Goal: Information Seeking & Learning: Learn about a topic

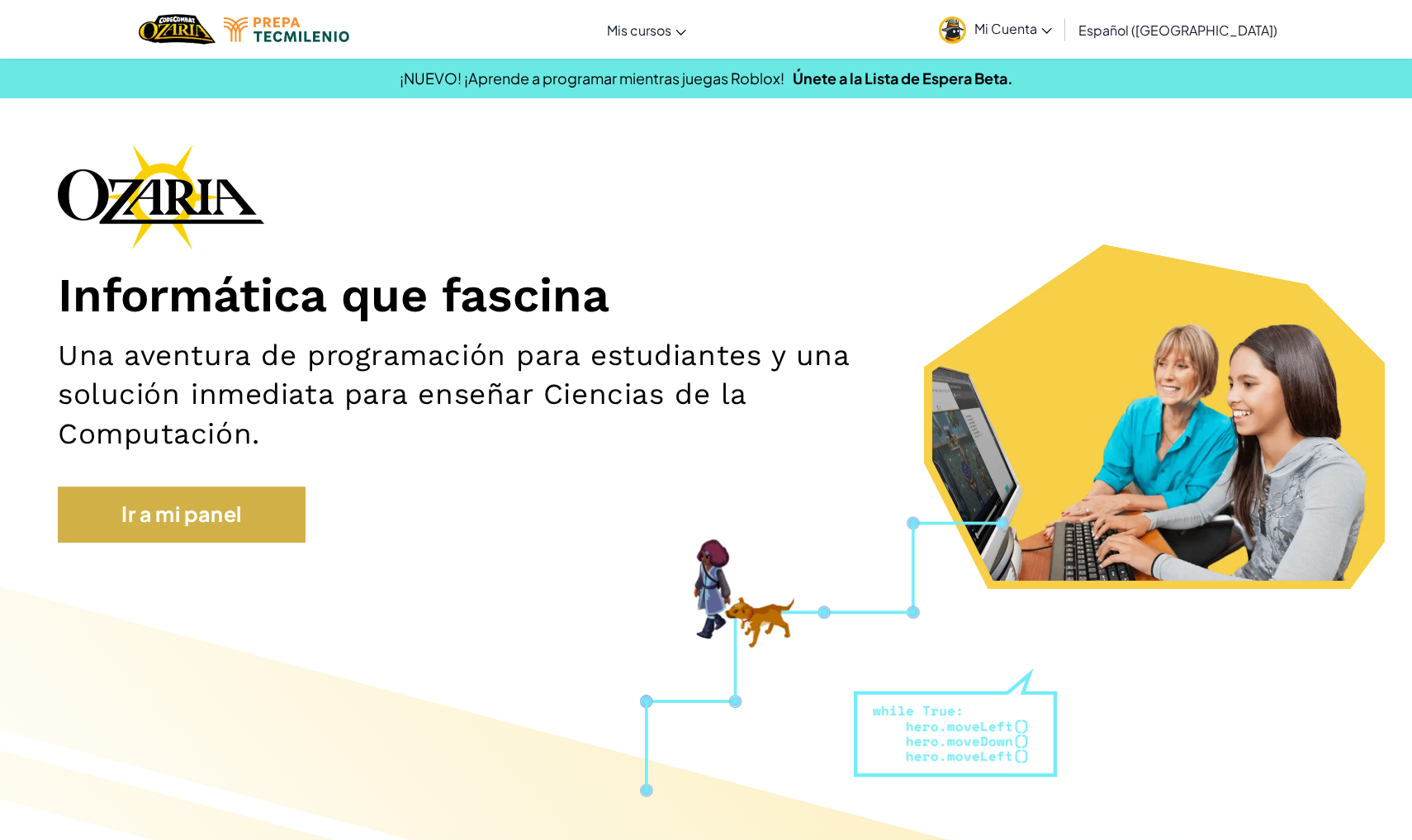
click at [202, 497] on link "Ir a mi panel" at bounding box center [182, 514] width 248 height 56
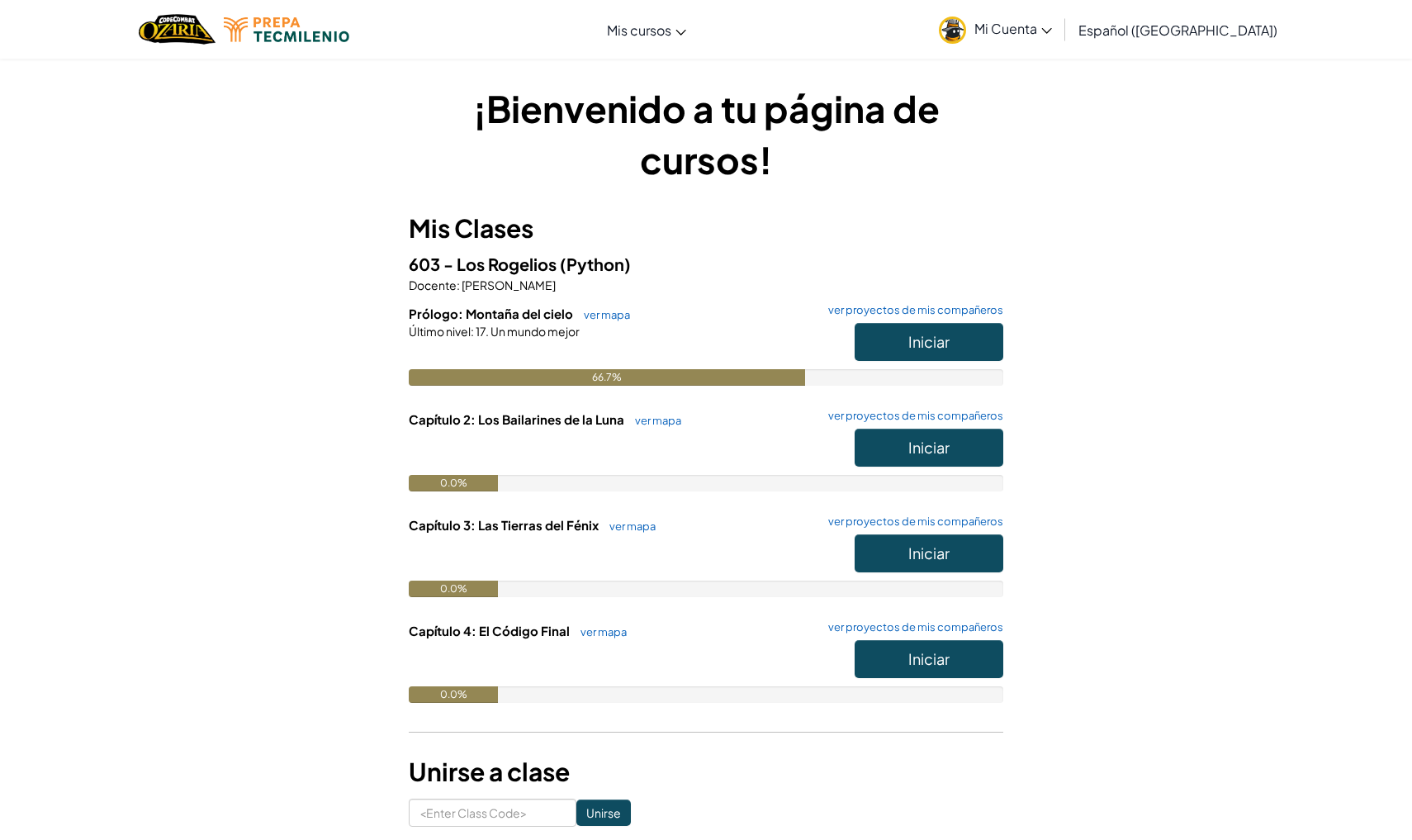
click at [948, 340] on span "Iniciar" at bounding box center [929, 341] width 41 height 19
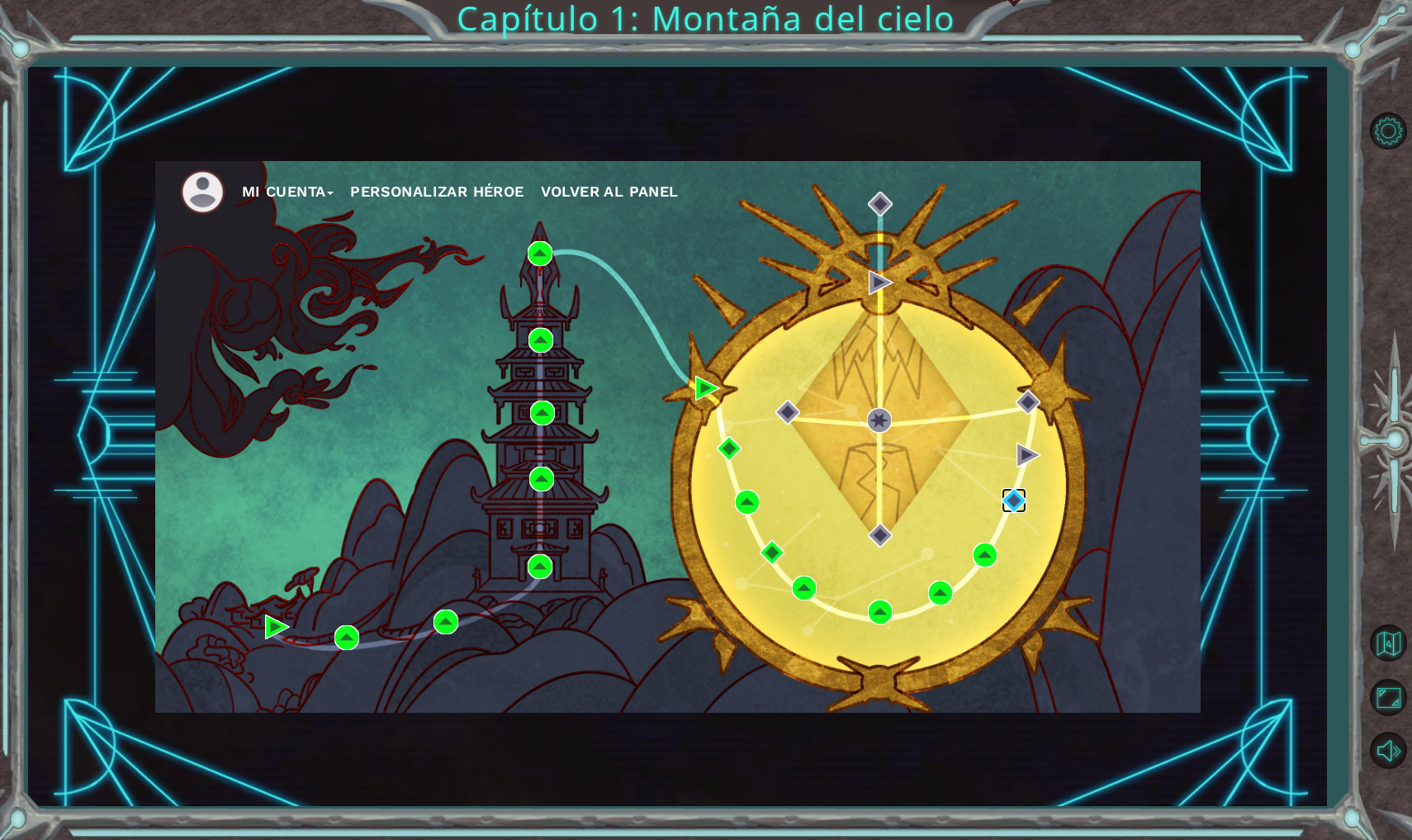
click at [1019, 501] on img at bounding box center [1014, 499] width 25 height 25
click at [985, 552] on img at bounding box center [984, 555] width 25 height 25
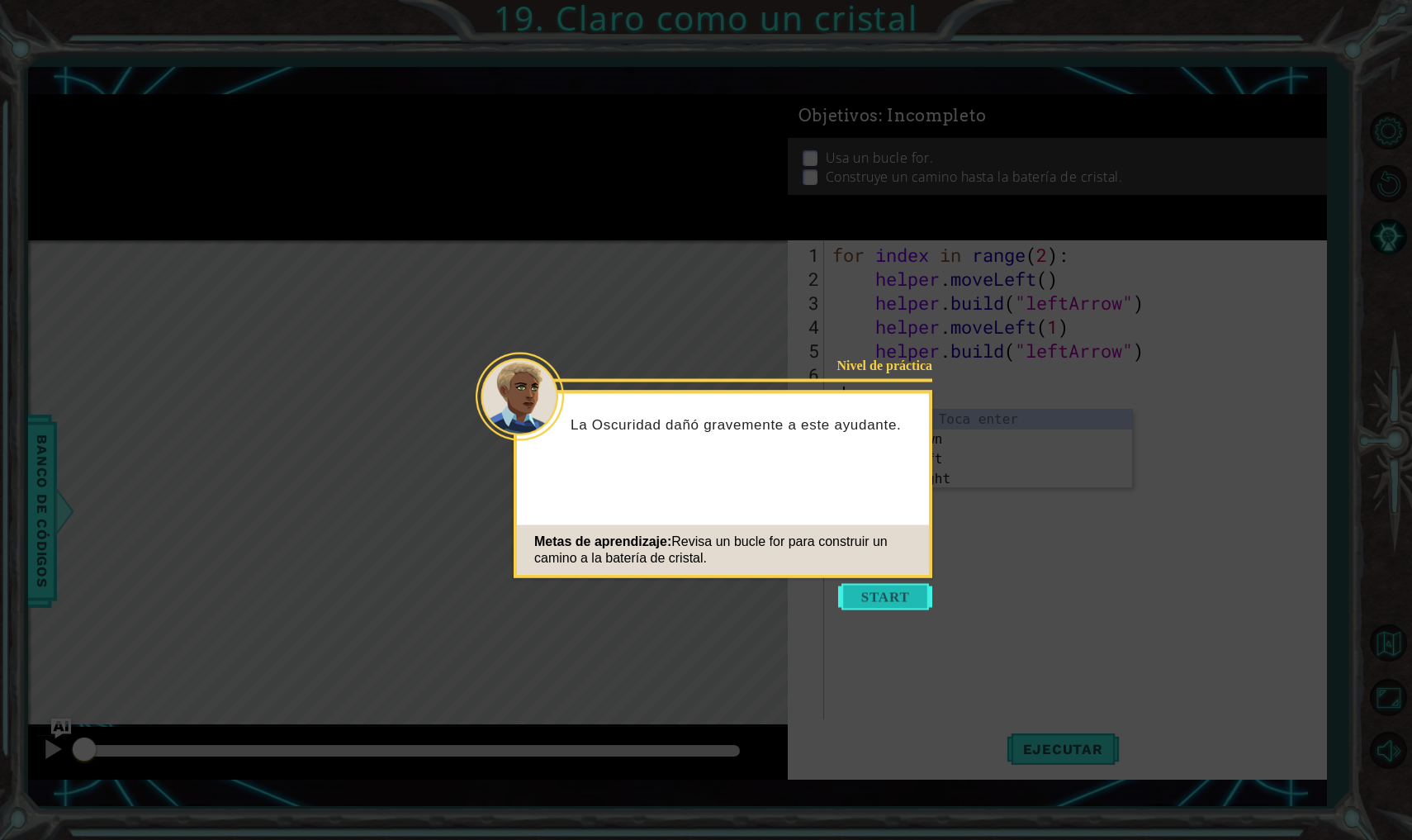
type textarea "o"
click at [896, 589] on button "Start" at bounding box center [885, 596] width 94 height 27
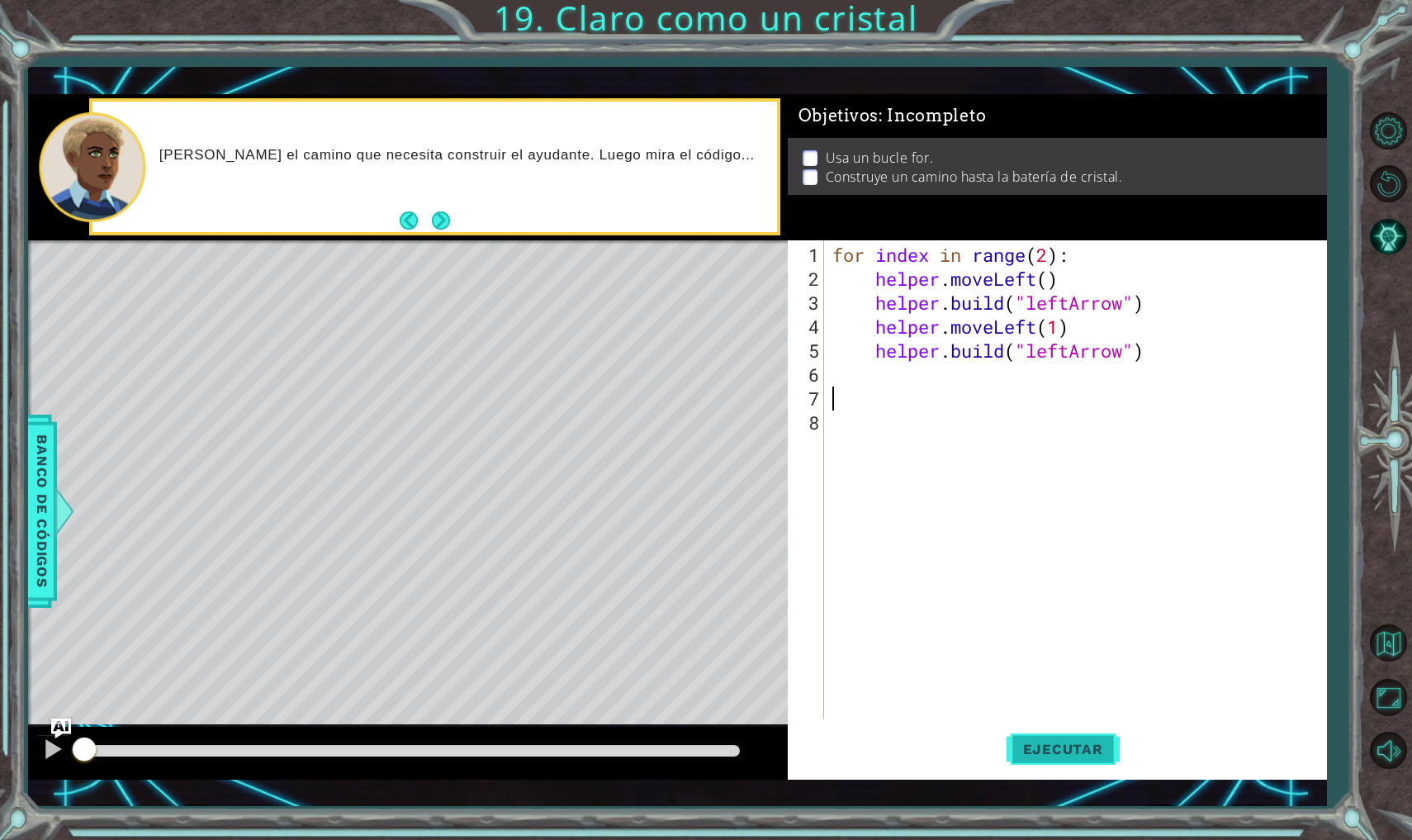
click at [1059, 745] on span "Ejecutar" at bounding box center [1063, 748] width 114 height 17
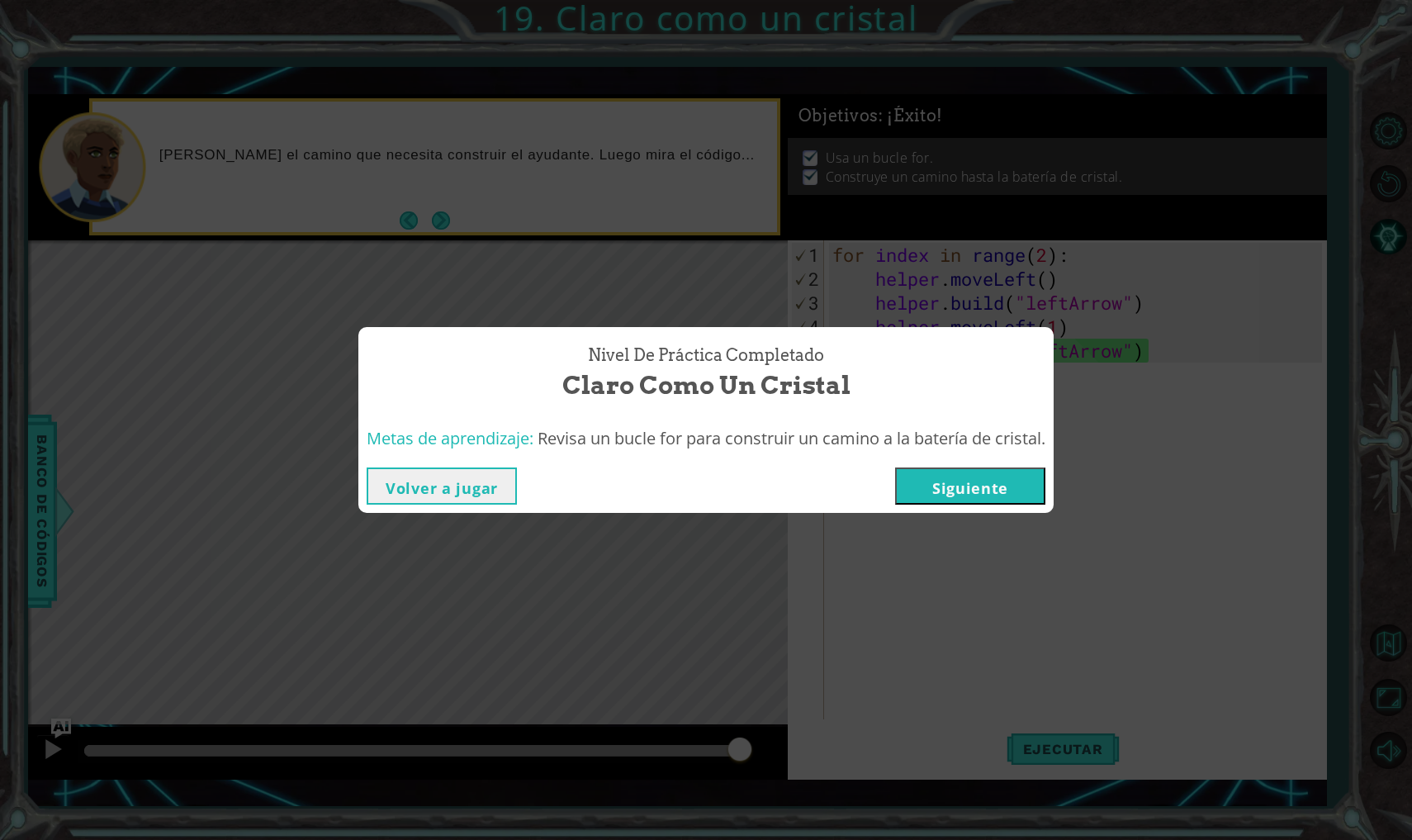
click at [960, 485] on button "Siguiente" at bounding box center [971, 486] width 150 height 38
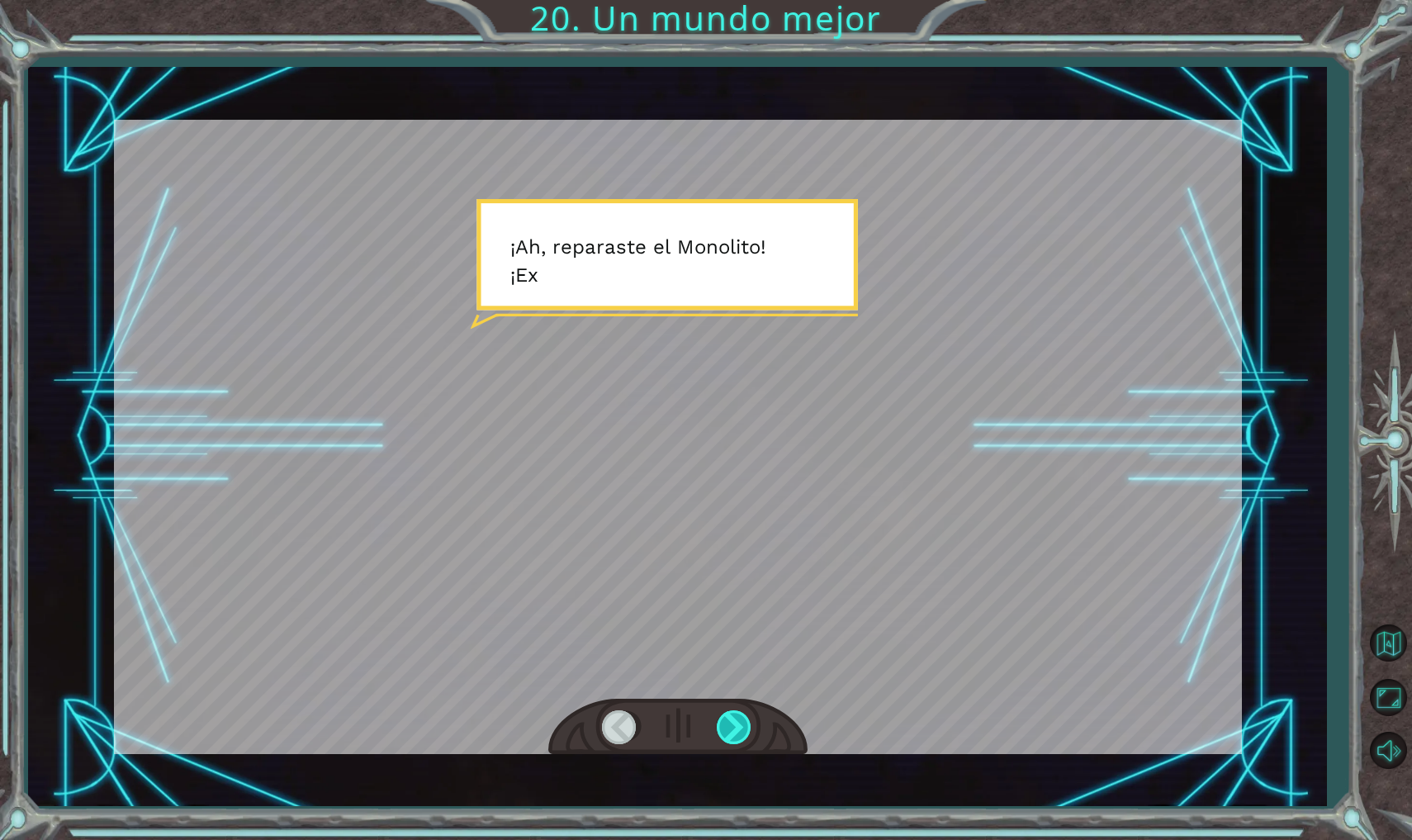
click at [727, 739] on div at bounding box center [736, 726] width 38 height 34
click at [739, 731] on div at bounding box center [736, 726] width 38 height 34
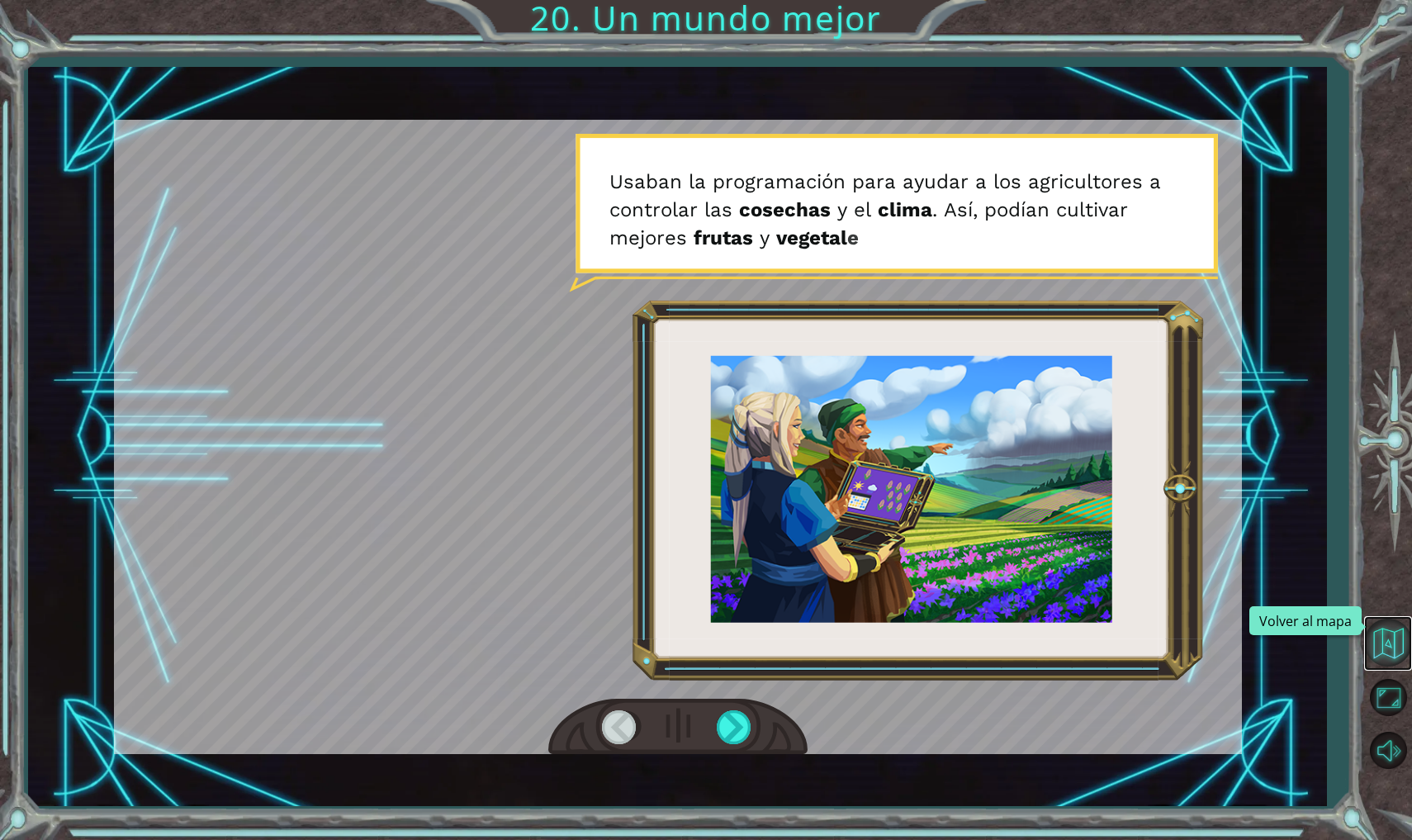
click at [1393, 659] on button "Volver al mapa" at bounding box center [1388, 643] width 48 height 48
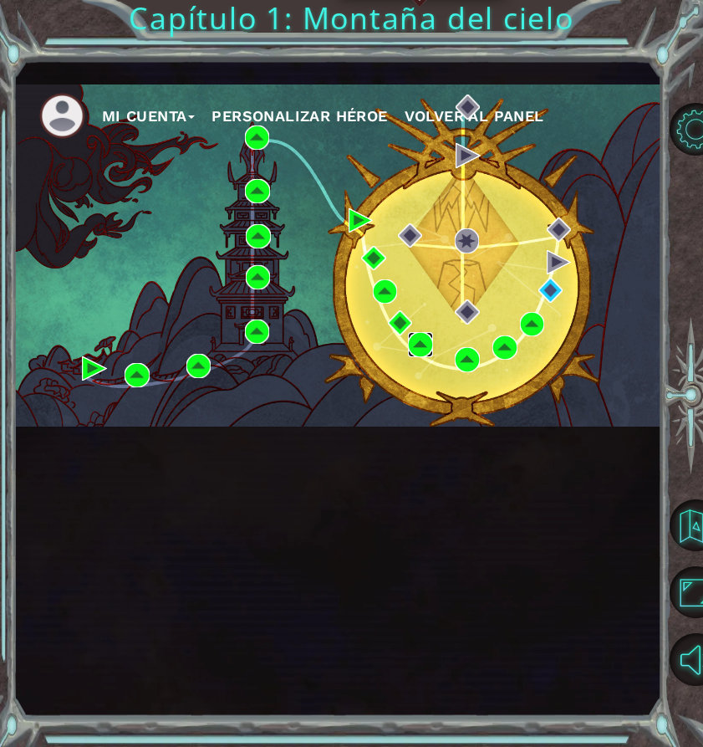
click at [420, 356] on img at bounding box center [420, 344] width 24 height 24
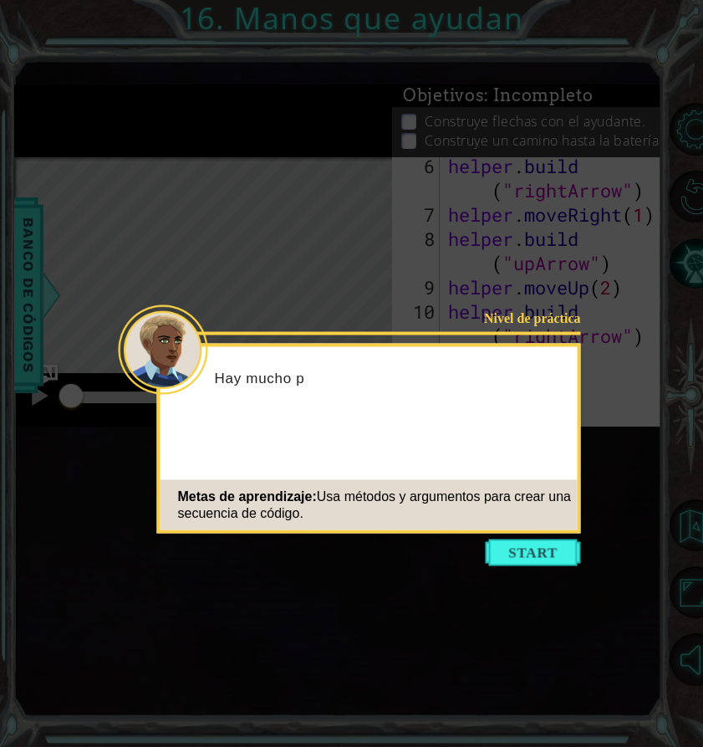
scroll to position [218, 0]
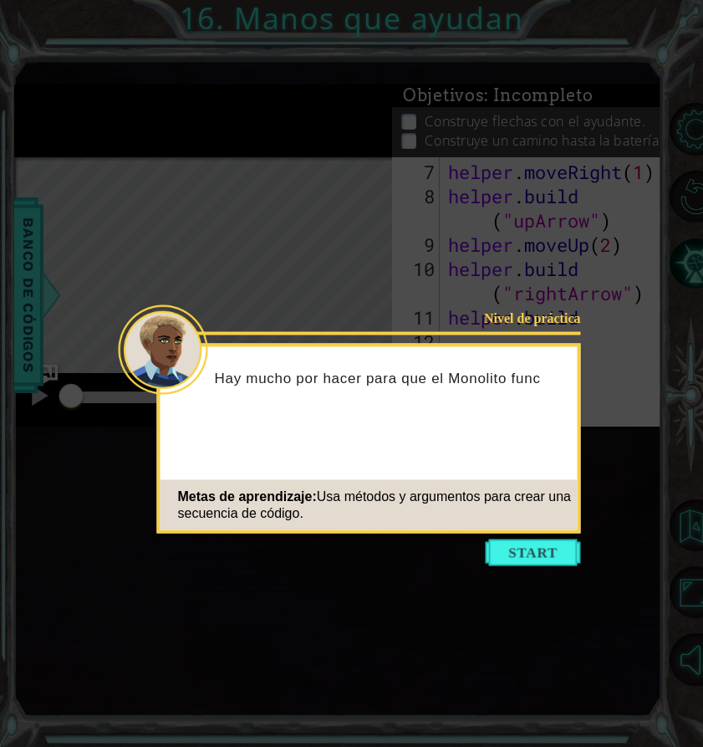
click at [522, 538] on icon at bounding box center [351, 373] width 703 height 747
click at [523, 546] on button "Start" at bounding box center [533, 553] width 95 height 27
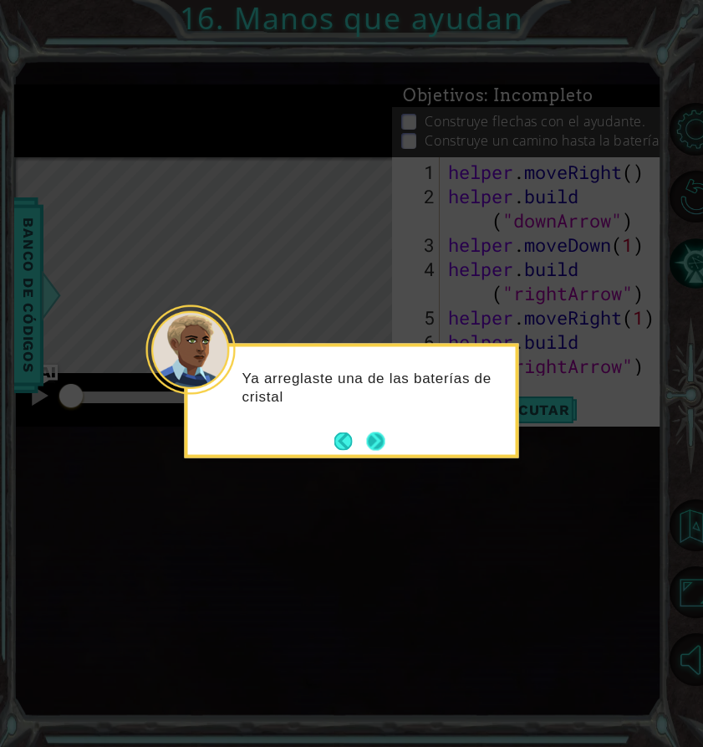
click at [385, 441] on button "Next" at bounding box center [375, 441] width 18 height 18
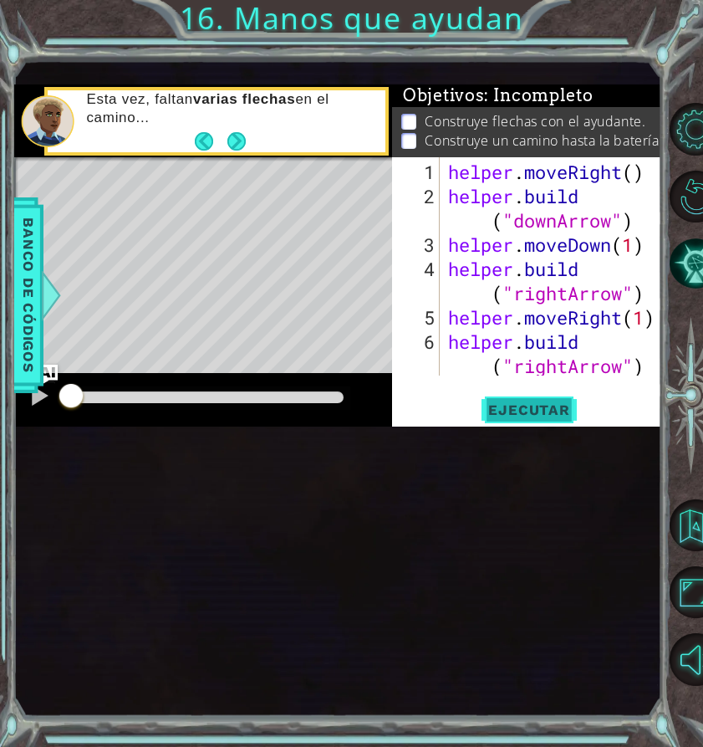
click at [557, 418] on span "Ejecutar" at bounding box center [529, 410] width 115 height 17
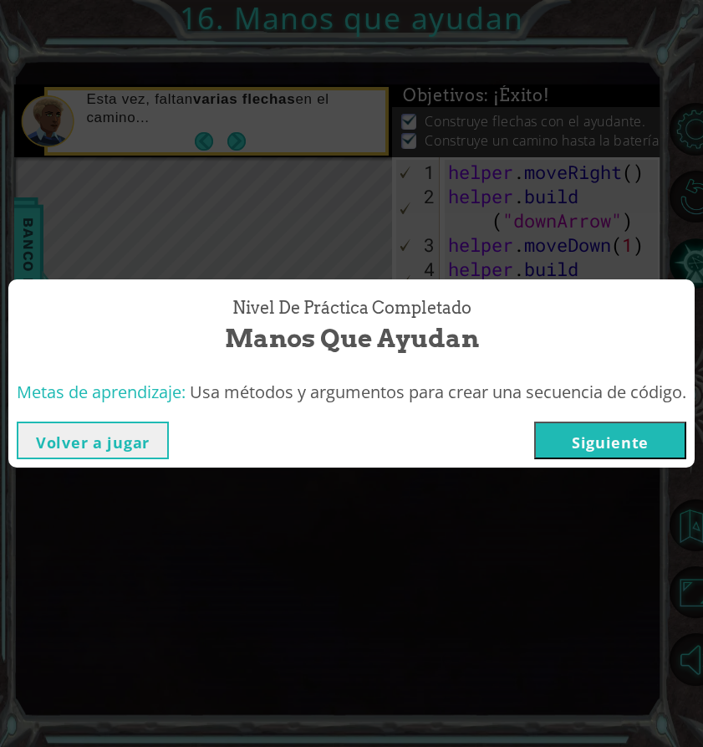
click at [128, 427] on button "Volver a jugar" at bounding box center [93, 441] width 152 height 38
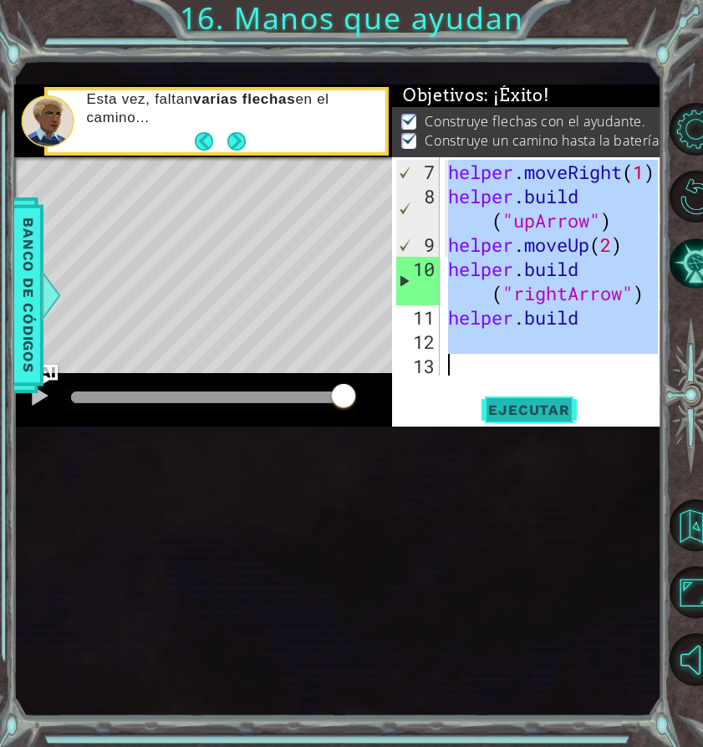
scroll to position [218, 0]
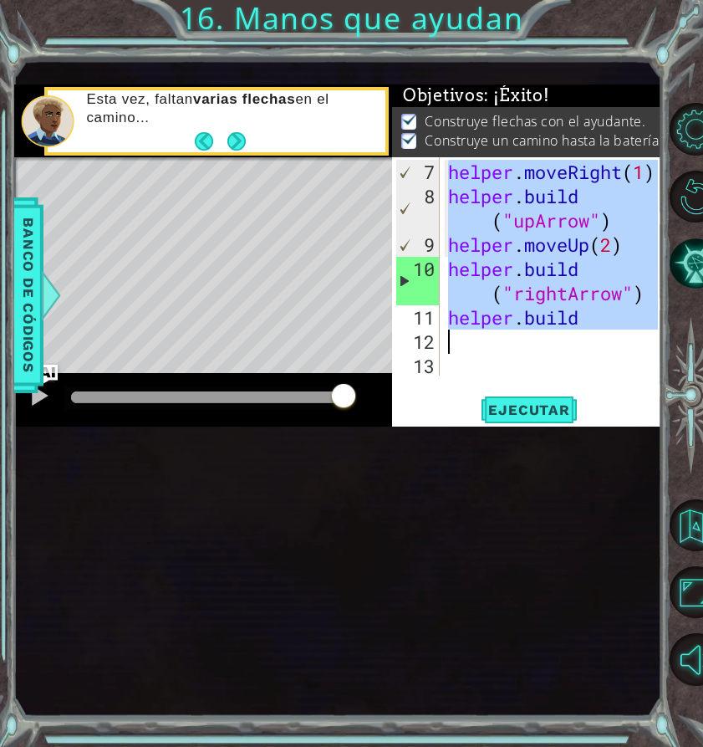
drag, startPoint x: 448, startPoint y: 304, endPoint x: 584, endPoint y: 461, distance: 207.0
click at [584, 427] on div "helper . moveRight ( 1 ) helper . build ( "upArrow" ) helper . moveUp ( 2 ) hel…" at bounding box center [556, 293] width 222 height 267
click at [594, 427] on div "helper . moveRight ( 1 ) helper . build ( "upArrow" ) helper . moveUp ( 2 ) hel…" at bounding box center [556, 293] width 222 height 267
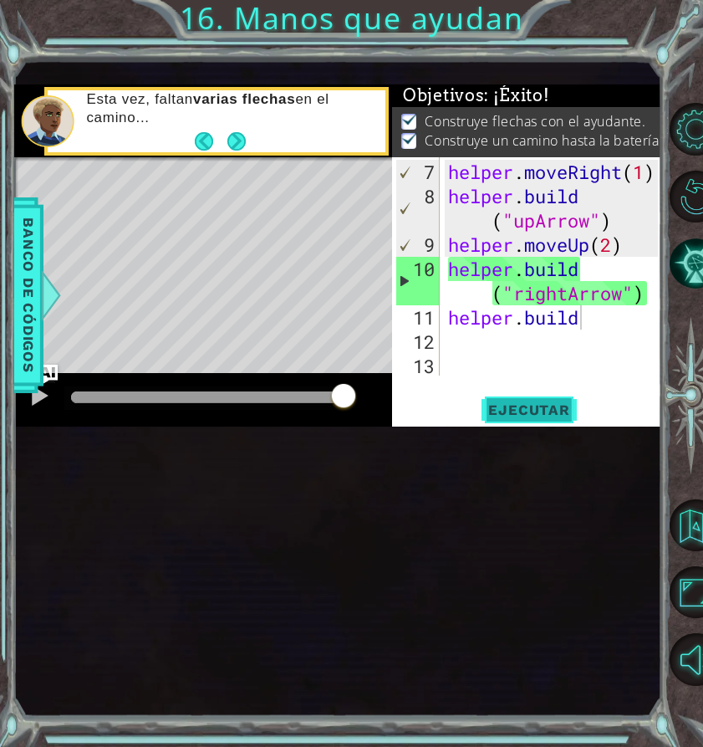
click at [551, 418] on span "Ejecutar" at bounding box center [529, 410] width 115 height 17
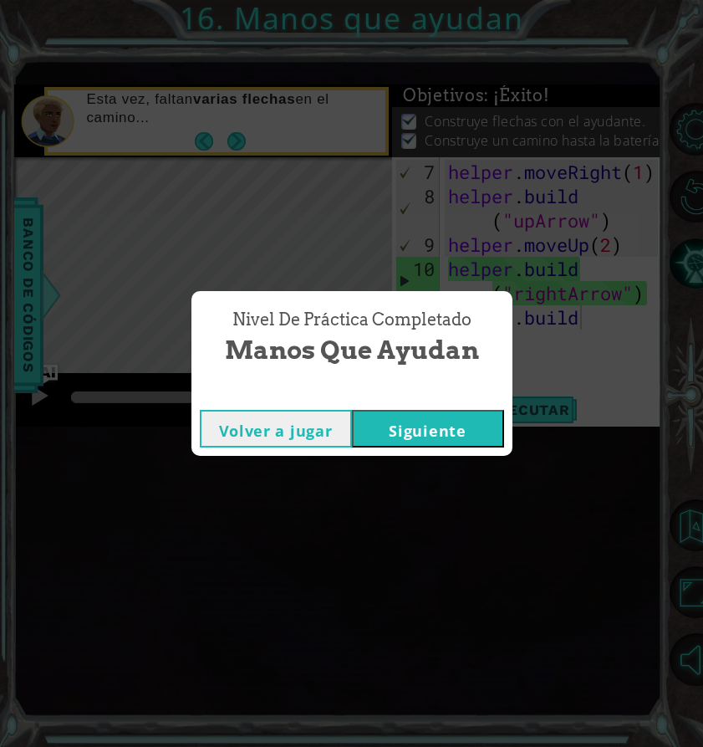
click at [296, 426] on button "Volver a jugar" at bounding box center [276, 429] width 152 height 38
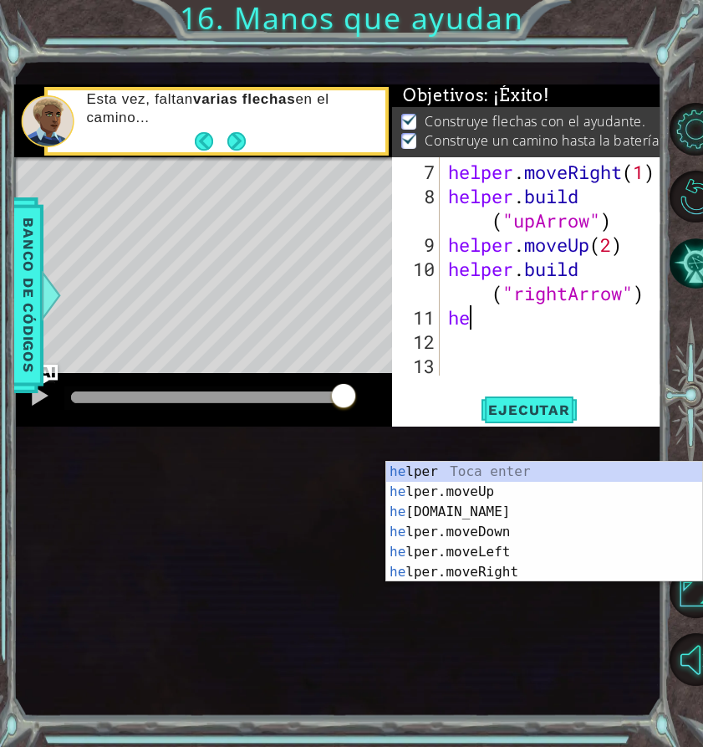
type textarea "h"
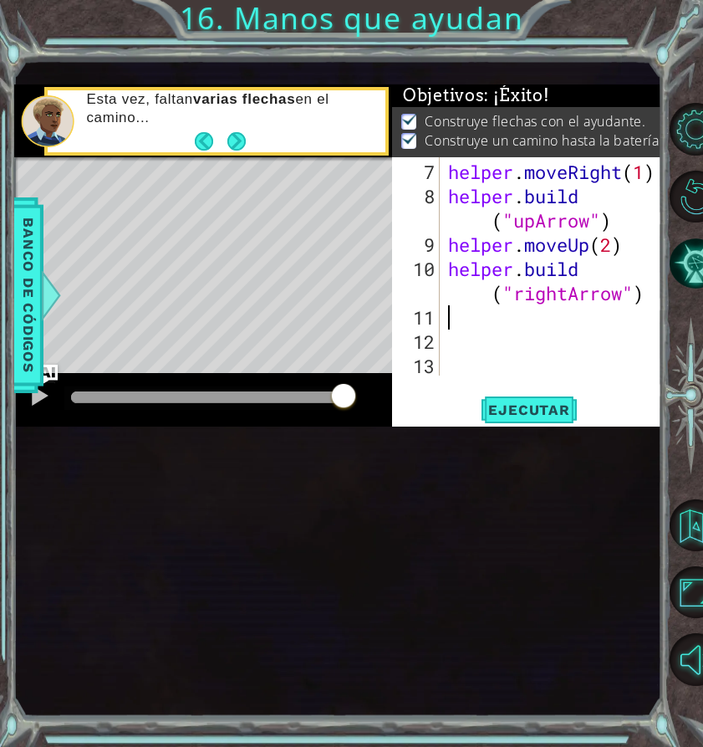
click at [545, 426] on div "7 8 9 10 11 12 13 helper . moveRight ( 1 ) helper . build ( "upArrow" ) helper …" at bounding box center [526, 291] width 269 height 269
click at [547, 418] on span "Ejecutar" at bounding box center [529, 410] width 115 height 17
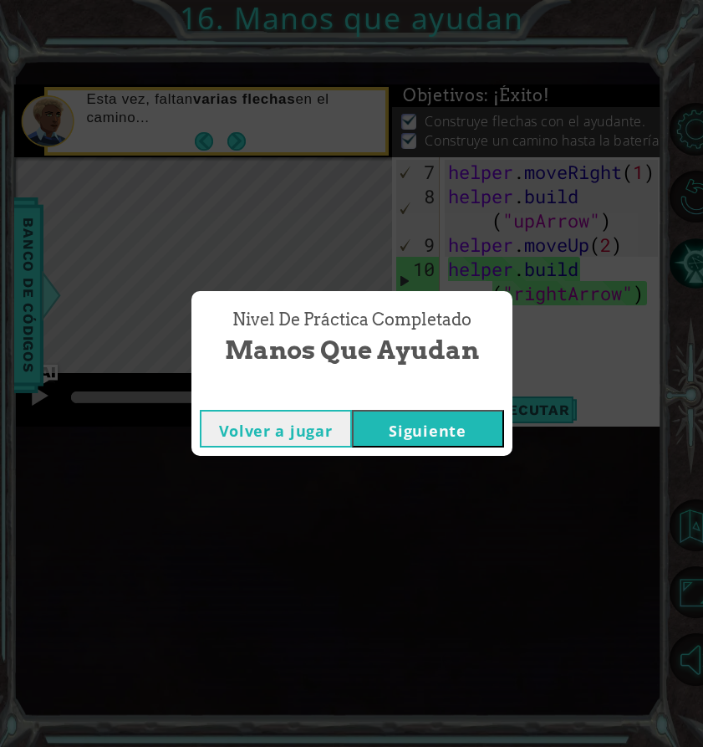
click at [468, 435] on button "Siguiente" at bounding box center [428, 429] width 152 height 38
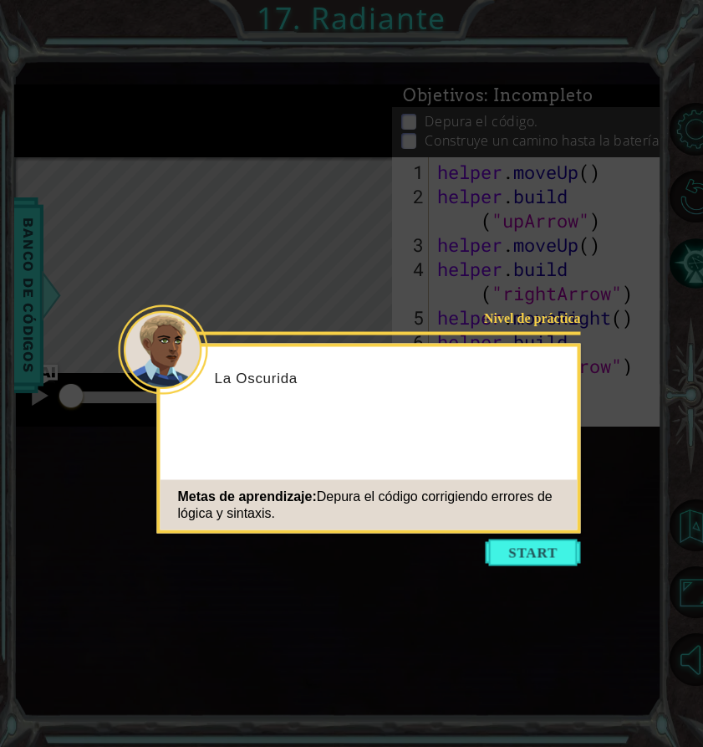
scroll to position [97, 0]
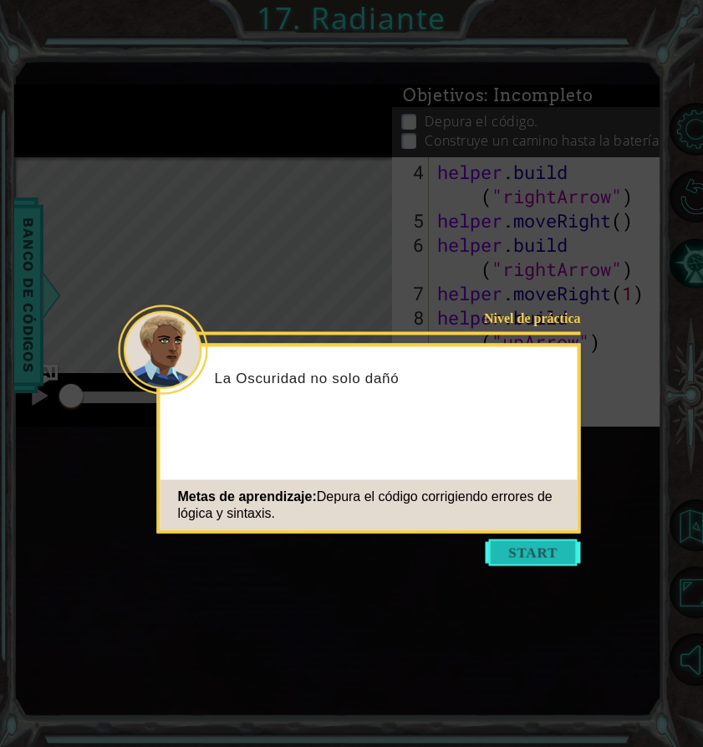
click at [545, 546] on button "Start" at bounding box center [533, 553] width 95 height 27
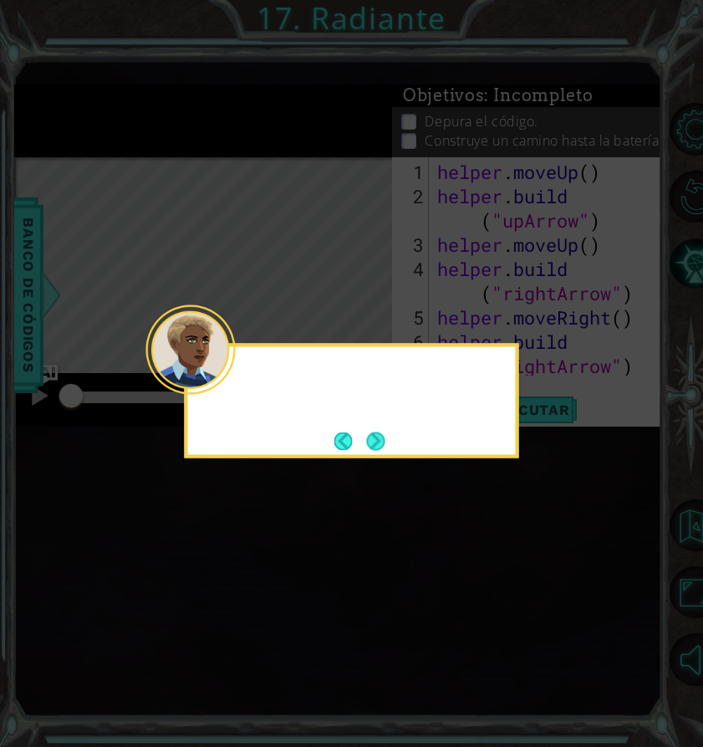
scroll to position [0, 0]
click at [384, 444] on button "Next" at bounding box center [375, 441] width 18 height 18
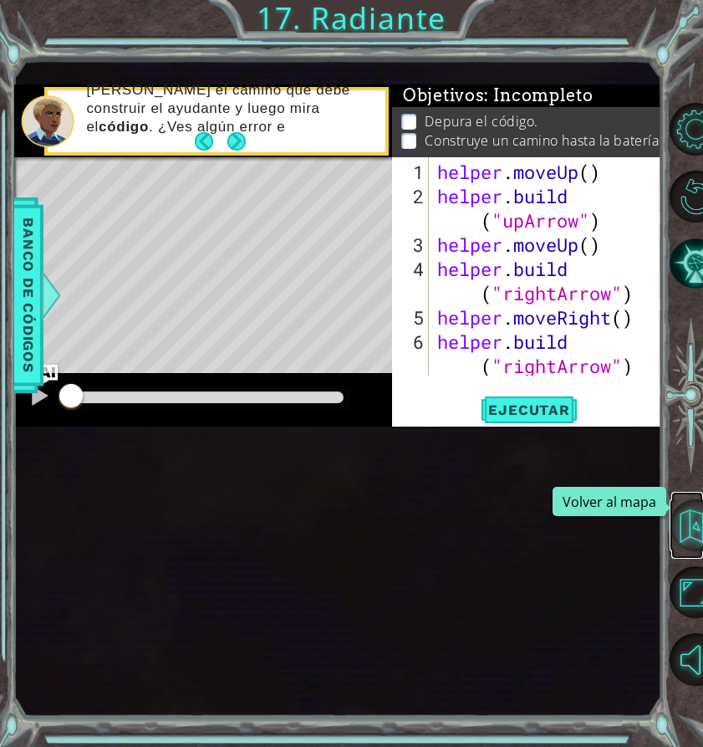
click at [693, 535] on button "Volver al mapa" at bounding box center [696, 525] width 53 height 53
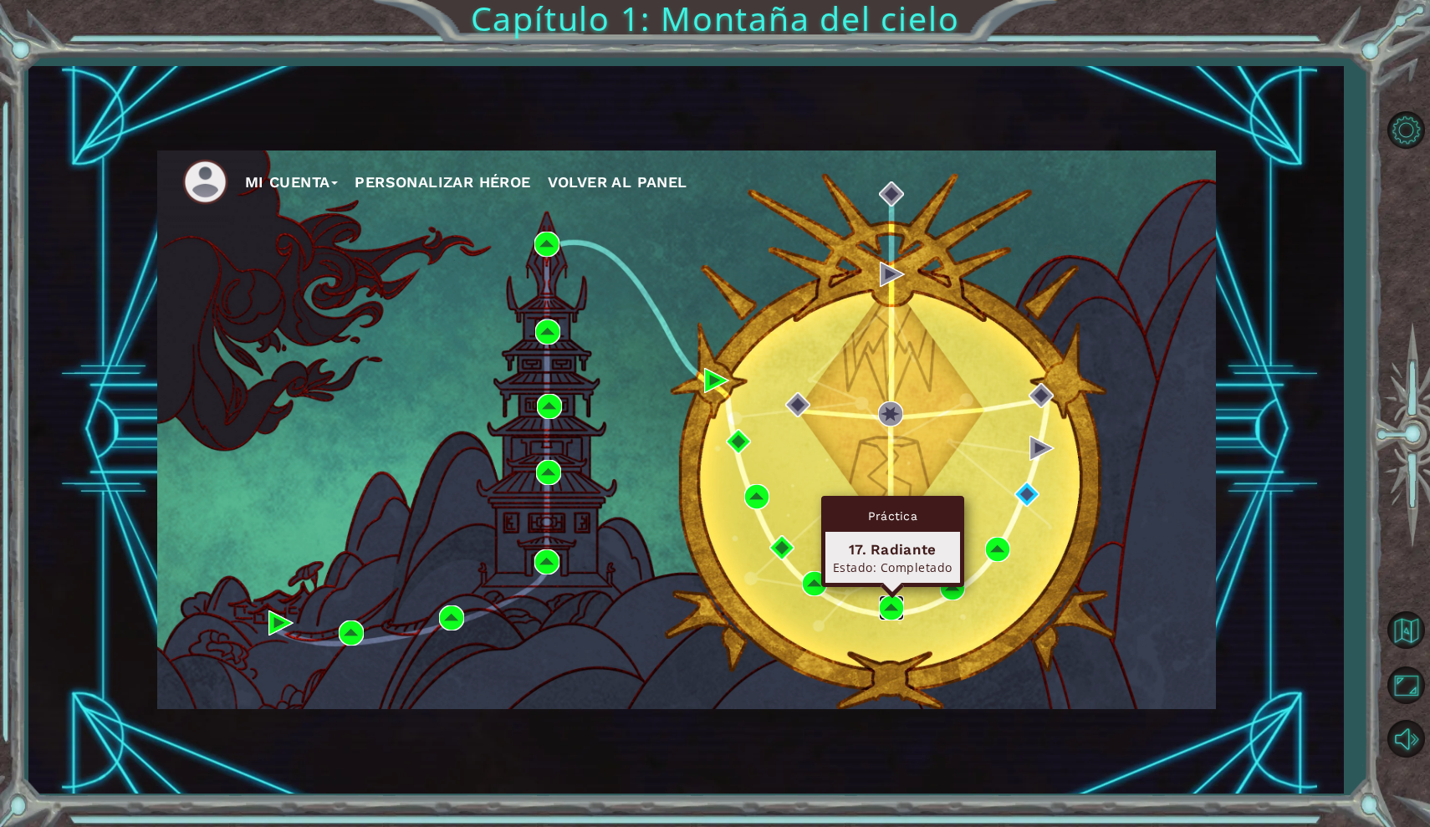
click at [703, 605] on img at bounding box center [891, 608] width 25 height 25
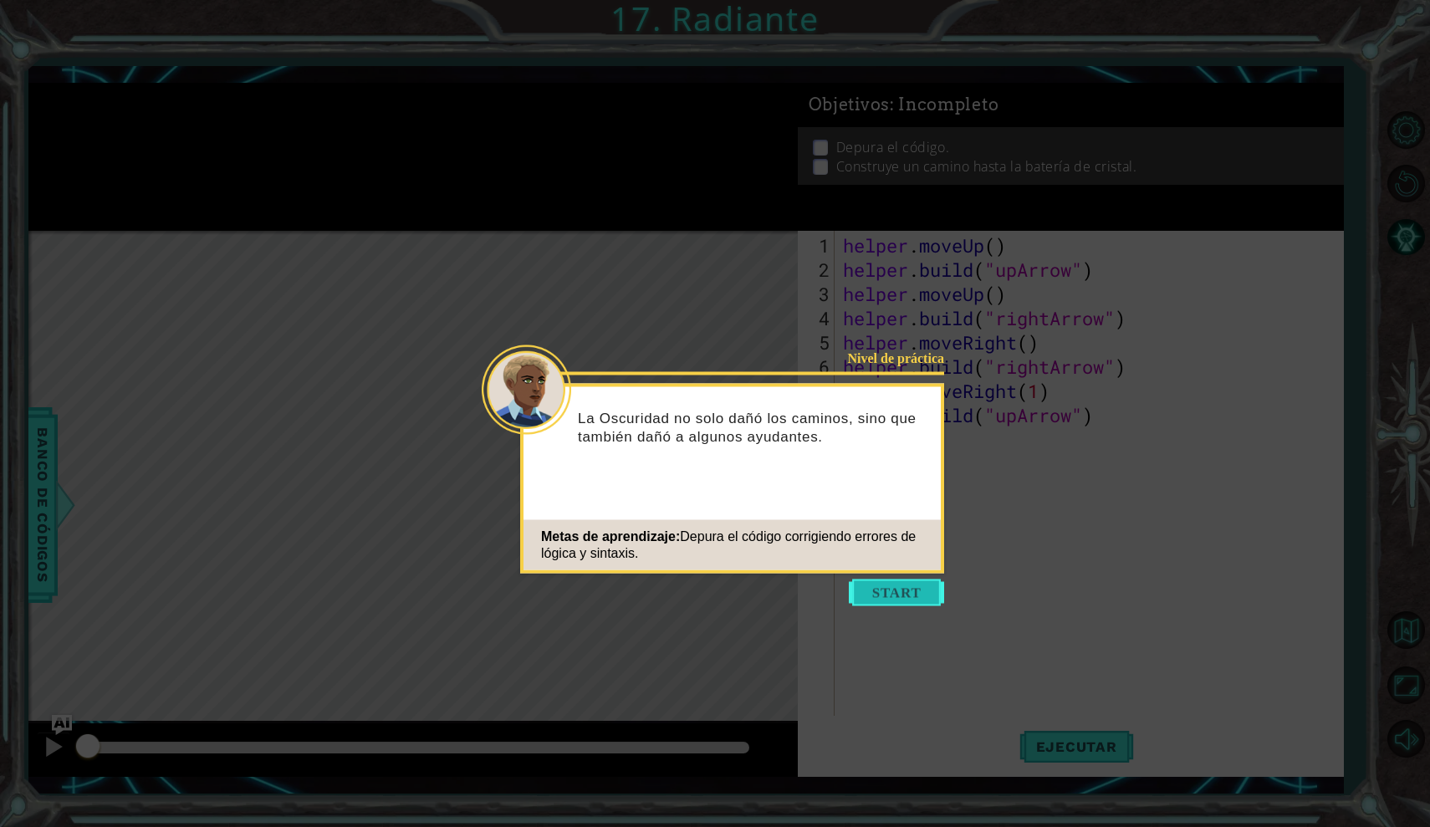
click at [703, 592] on button "Start" at bounding box center [896, 593] width 95 height 27
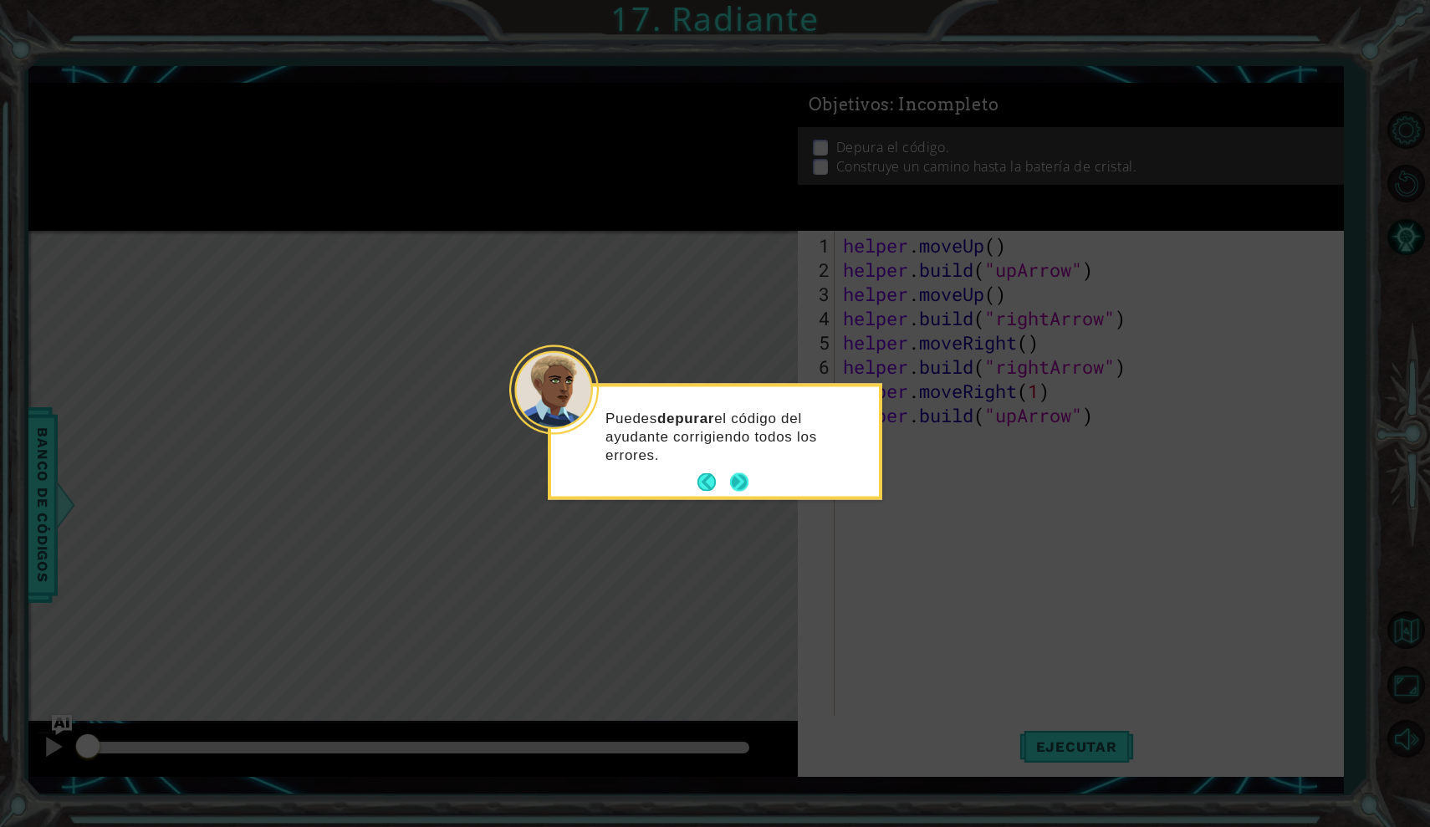
click at [703, 479] on button "Next" at bounding box center [739, 482] width 18 height 18
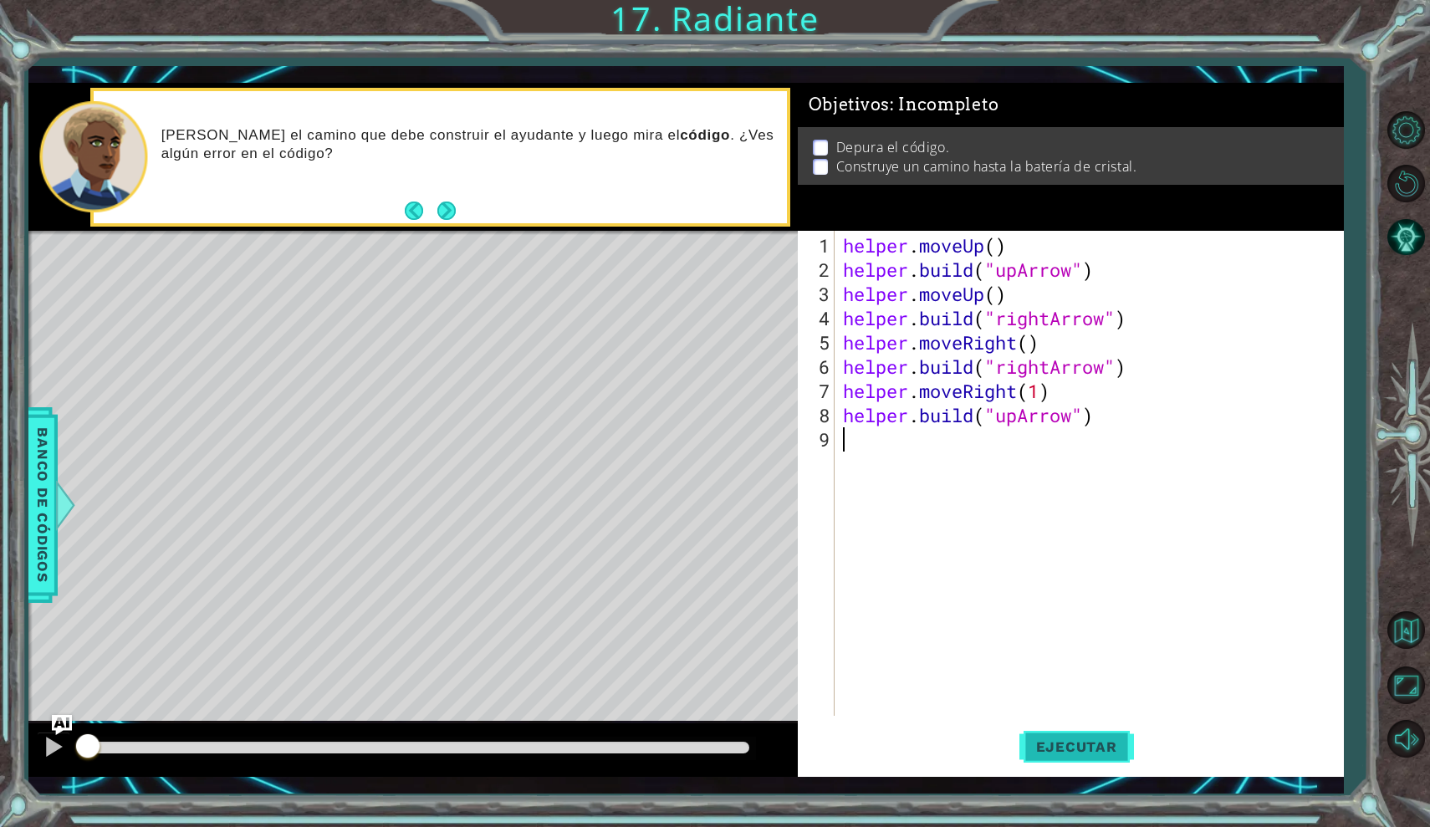
click at [703, 746] on button "Ejecutar" at bounding box center [1077, 746] width 115 height 54
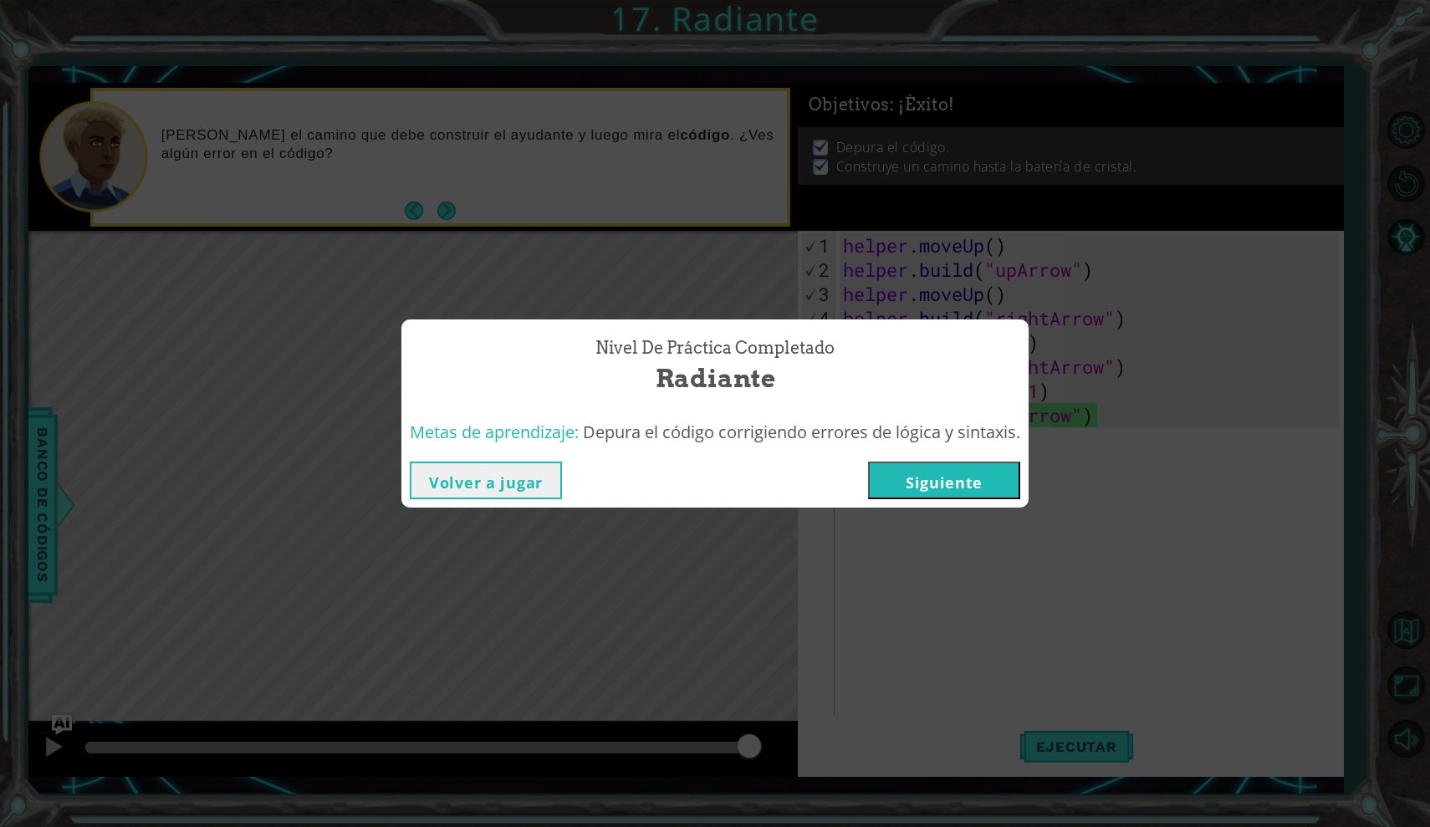
click at [470, 492] on button "Volver a jugar" at bounding box center [486, 481] width 152 height 38
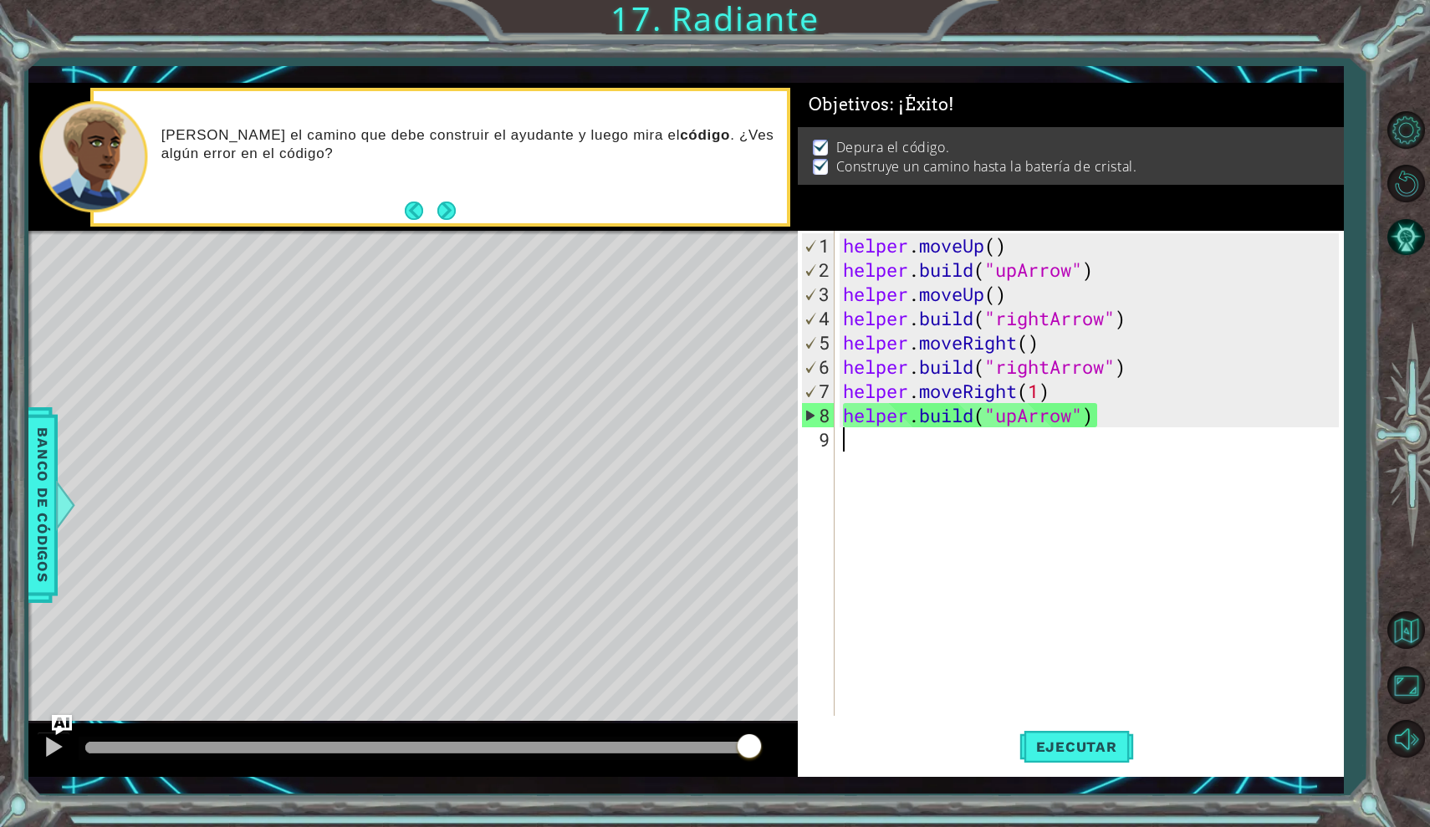
click at [703, 248] on div "helper . moveUp ( ) helper . build ( "upArrow" ) helper . moveUp ( ) helper . b…" at bounding box center [1094, 500] width 508 height 534
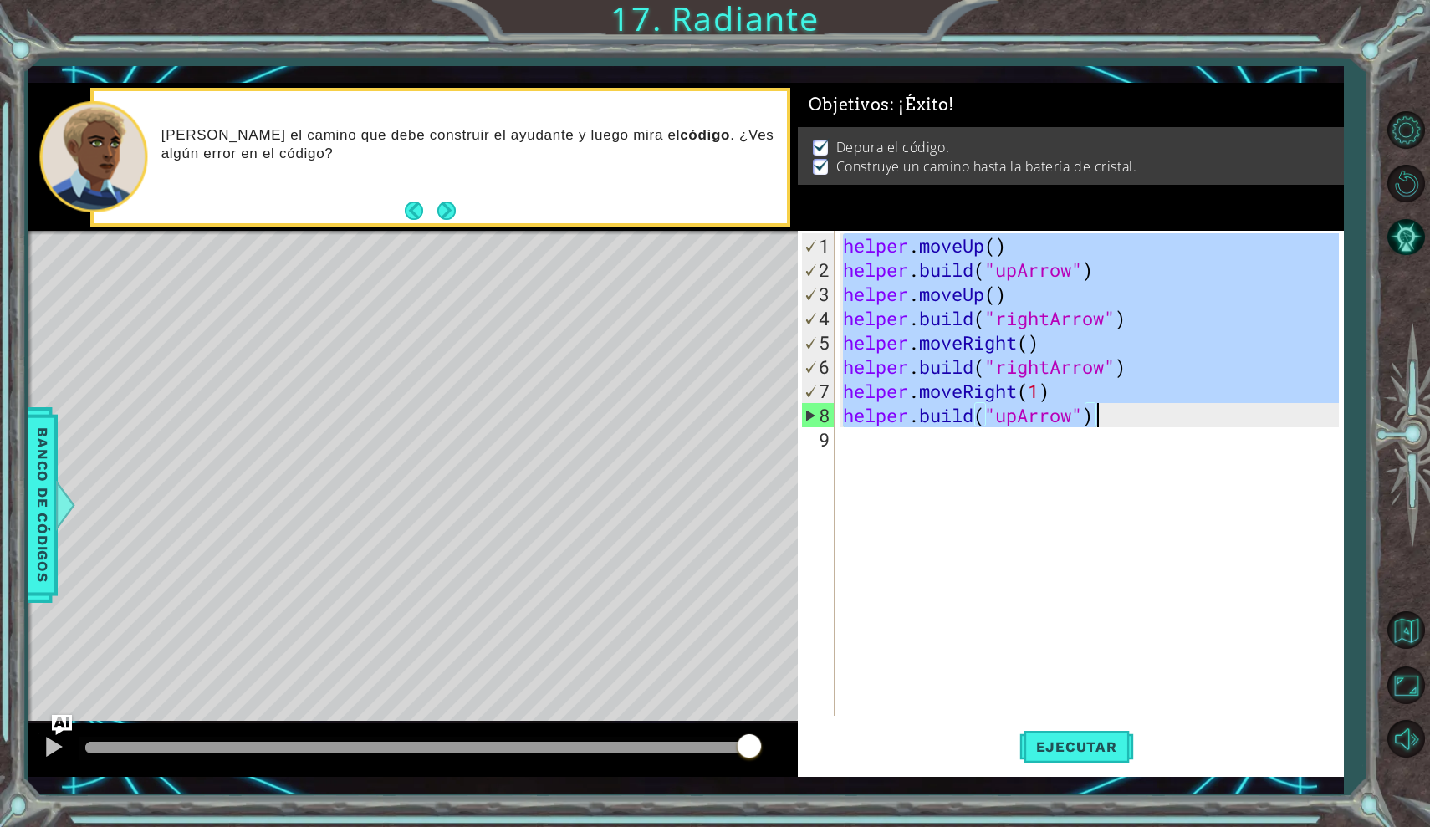
drag, startPoint x: 843, startPoint y: 248, endPoint x: 1126, endPoint y: 425, distance: 333.3
click at [703, 425] on div "helper . moveUp ( ) helper . build ( "upArrow" ) helper . moveUp ( ) helper . b…" at bounding box center [1094, 500] width 508 height 534
type textarea "helper.moveRight(1) helper.build("upArrow")"
click at [703, 640] on button "Volver al mapa" at bounding box center [1406, 630] width 49 height 49
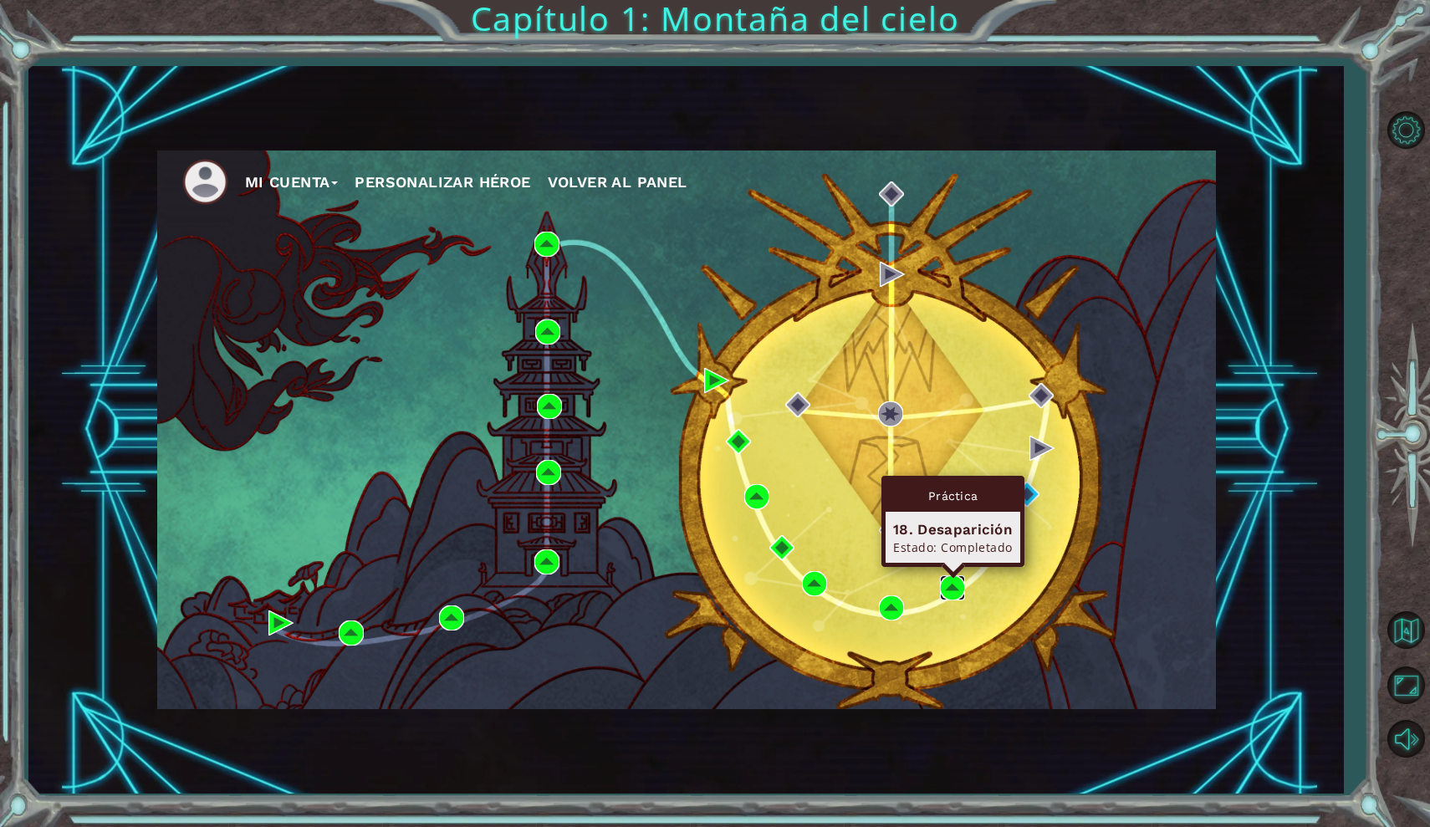
click at [703, 586] on img at bounding box center [952, 588] width 25 height 25
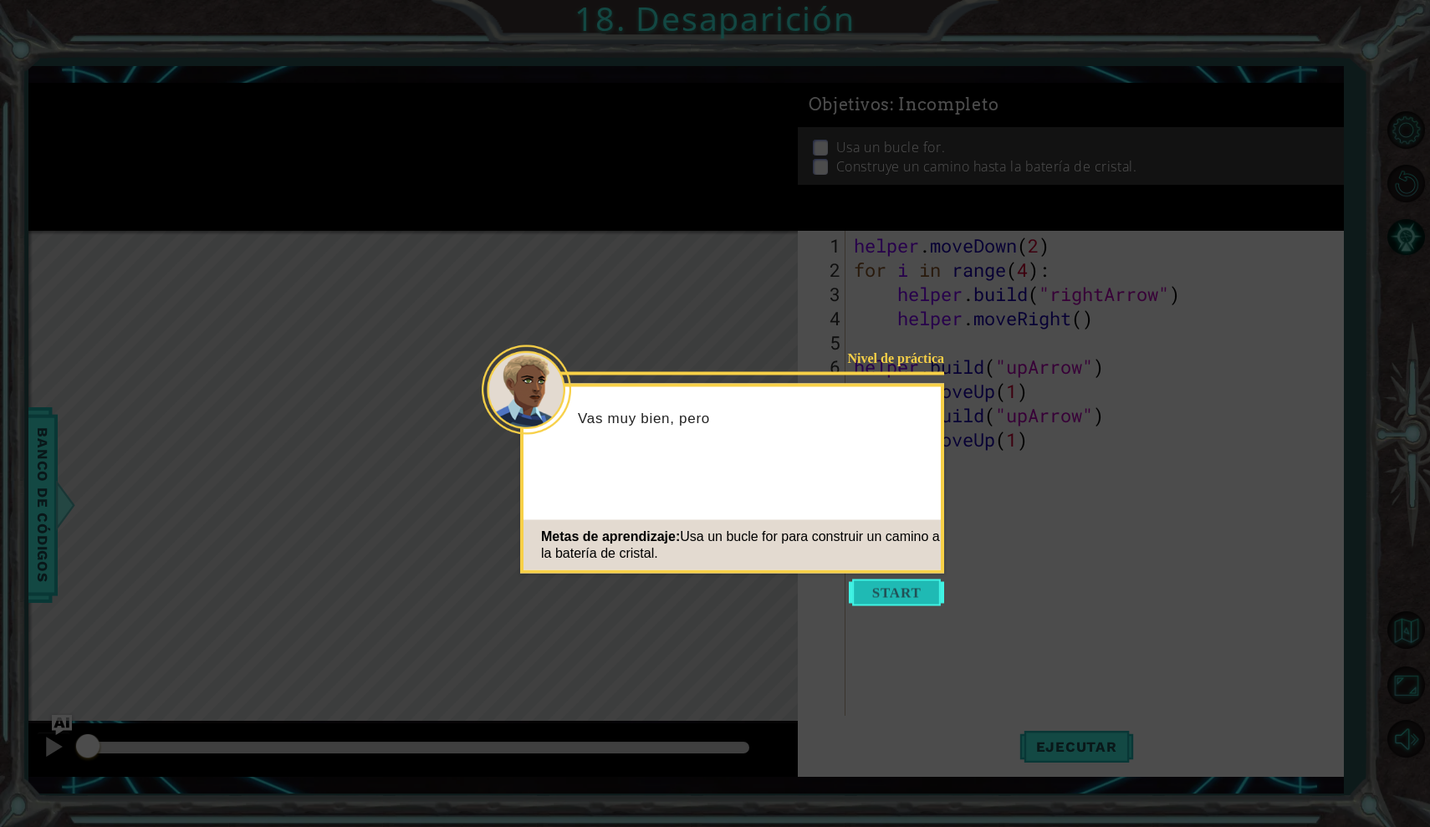
click at [703, 599] on button "Start" at bounding box center [896, 593] width 95 height 27
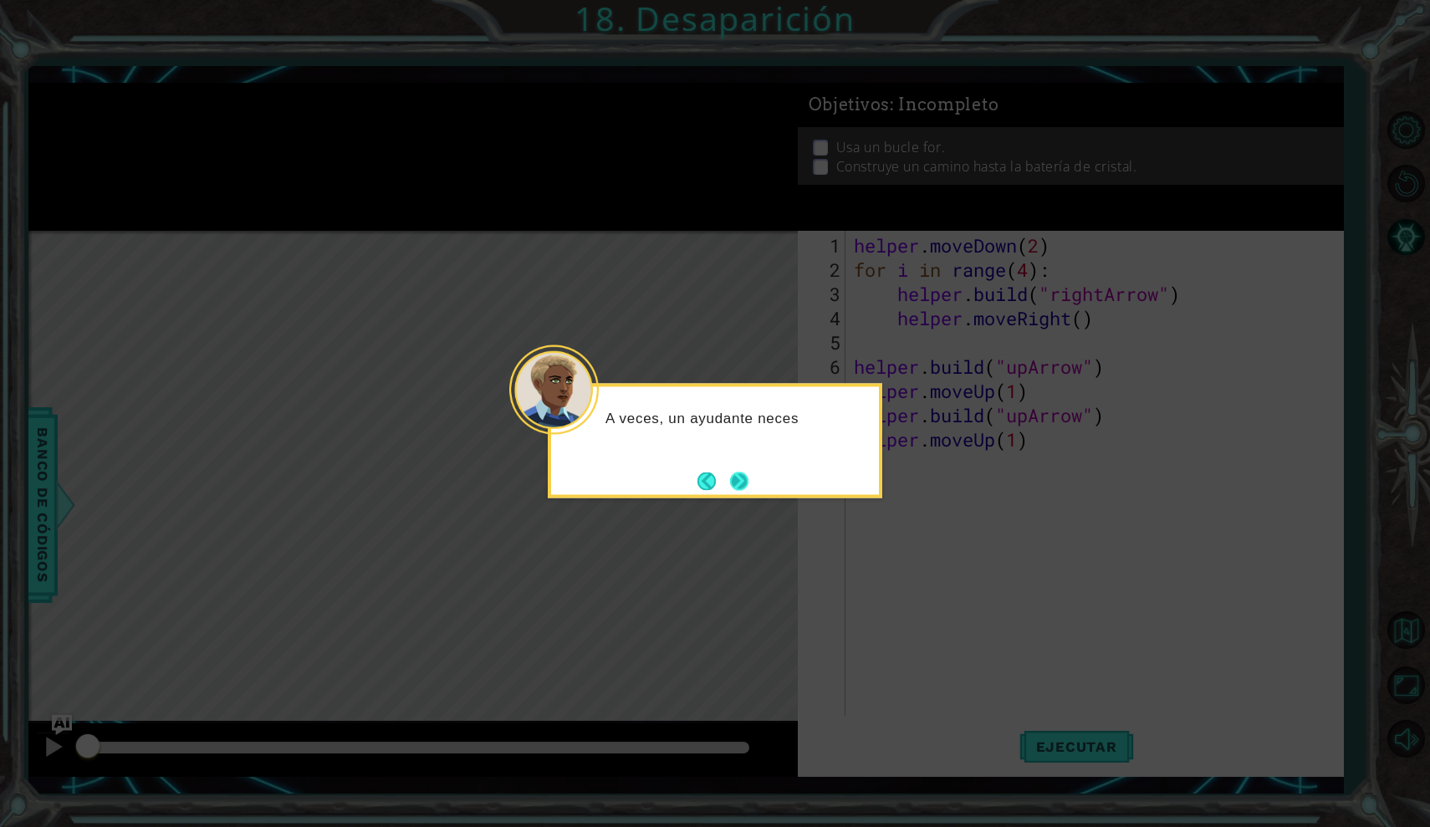
click at [703, 487] on button "Next" at bounding box center [739, 481] width 18 height 18
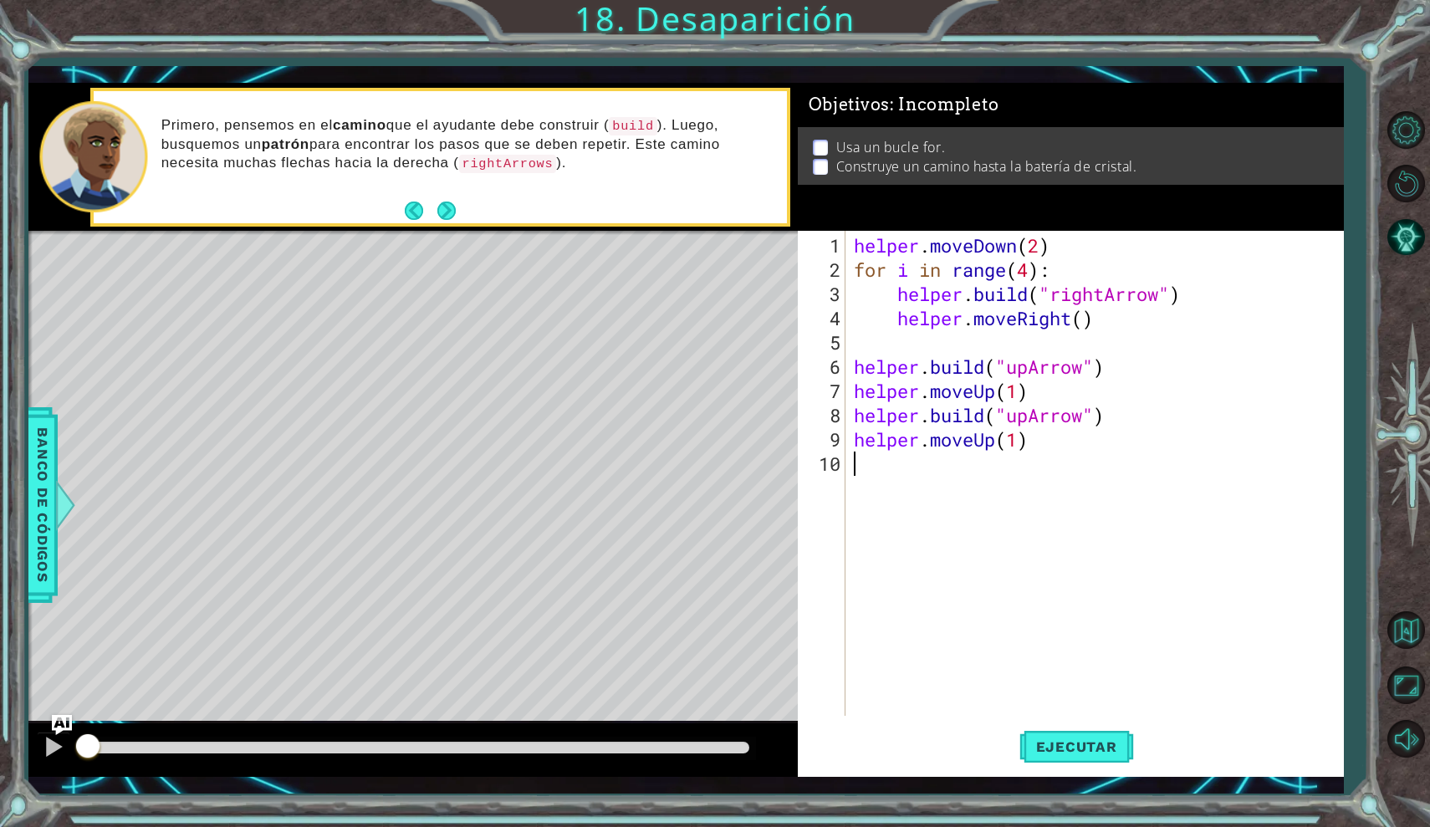
click at [703, 238] on div "helper . moveDown ( 2 ) for i in range ( 4 ) : helper . build ( "rightArrow" ) …" at bounding box center [1099, 500] width 497 height 534
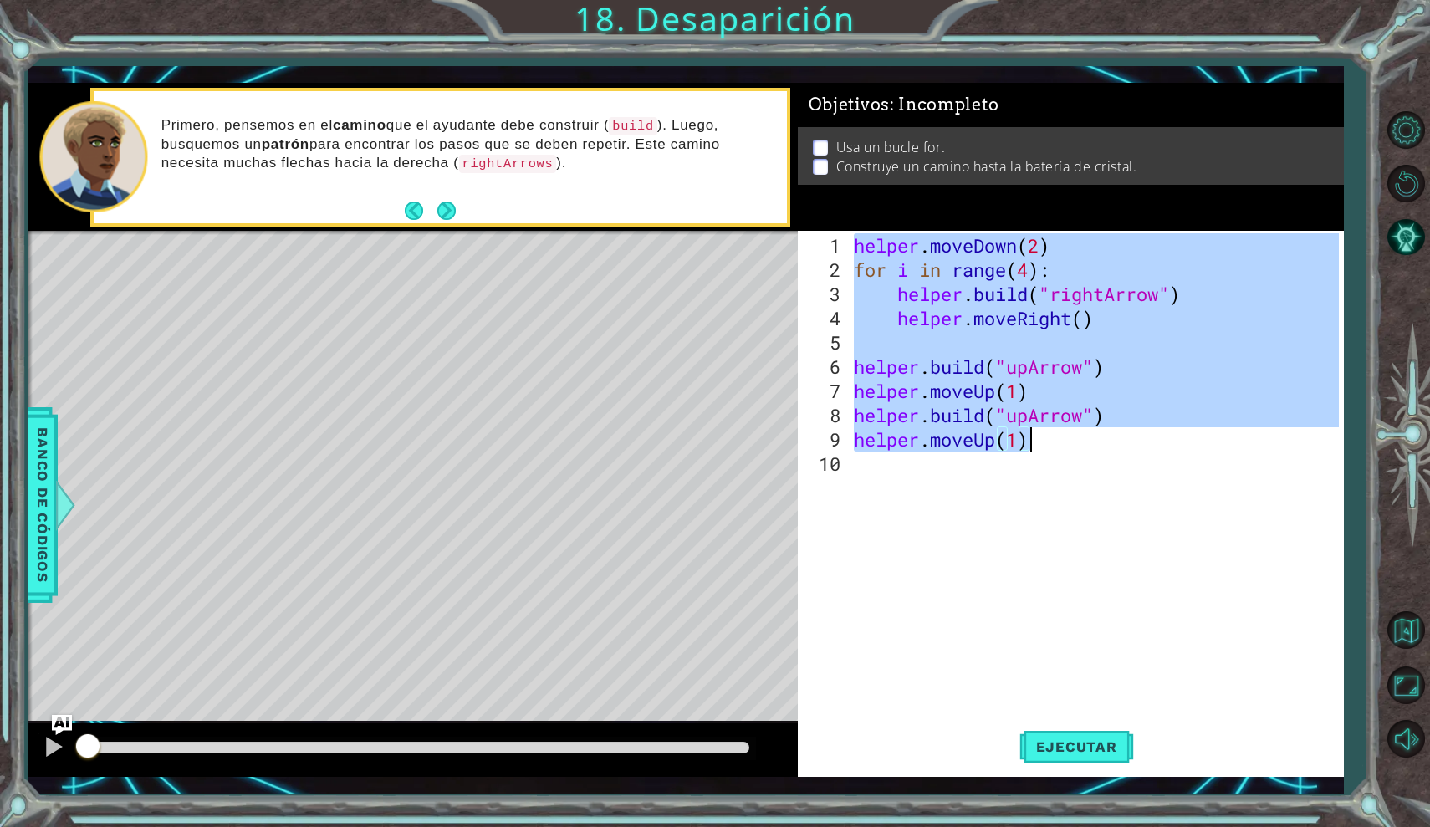
drag, startPoint x: 856, startPoint y: 238, endPoint x: 1082, endPoint y: 437, distance: 301.7
click at [703, 437] on div "helper . moveDown ( 2 ) for i in range ( 4 ) : helper . build ( "rightArrow" ) …" at bounding box center [1099, 500] width 497 height 534
click at [703, 746] on button "Ejecutar" at bounding box center [1077, 746] width 115 height 54
type textarea "helper.moveUp(1)"
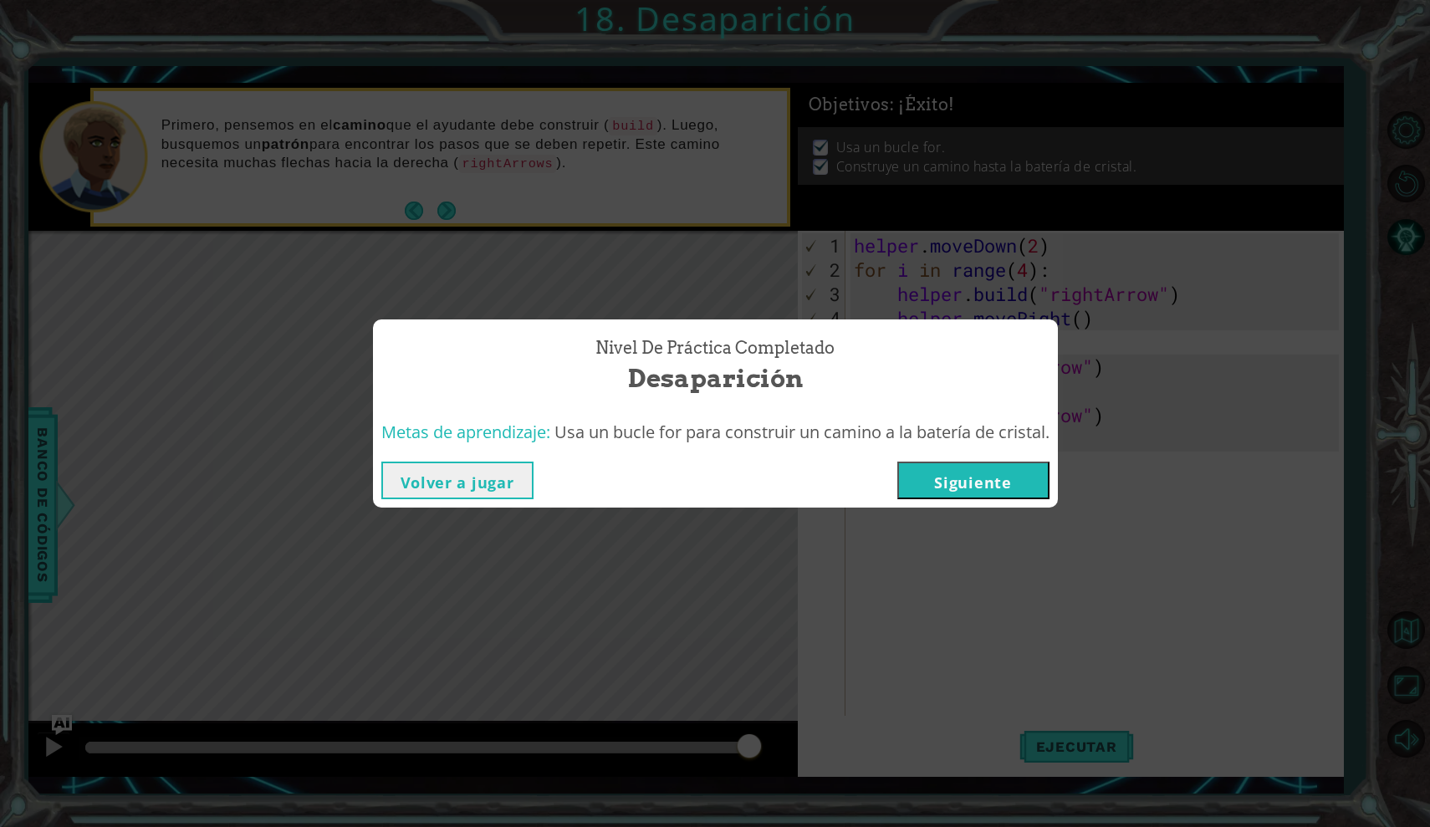
click at [485, 480] on button "Volver a jugar" at bounding box center [457, 481] width 152 height 38
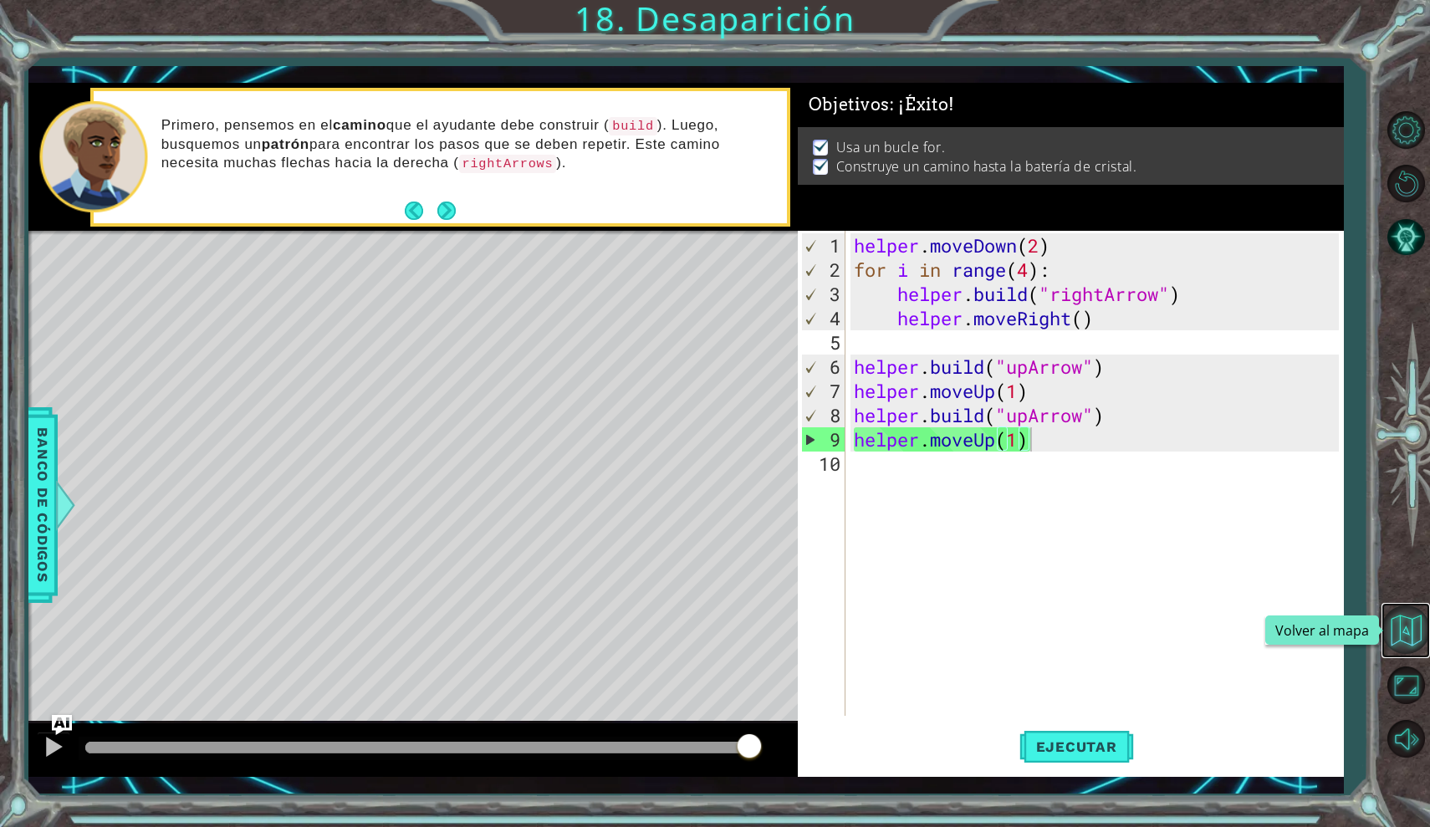
click at [703, 642] on button "Volver al mapa" at bounding box center [1406, 630] width 49 height 49
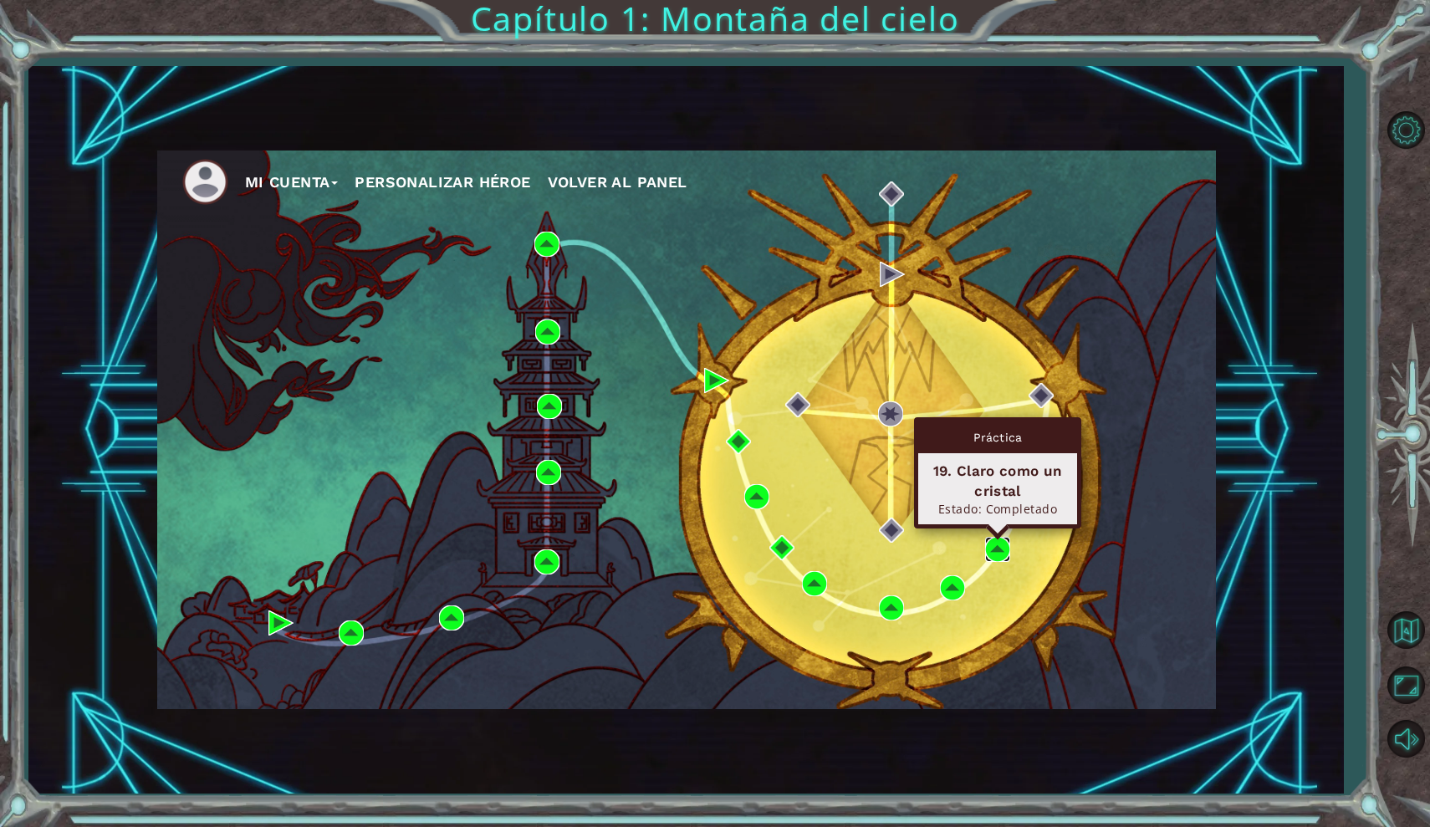
click at [703, 555] on img at bounding box center [997, 549] width 25 height 25
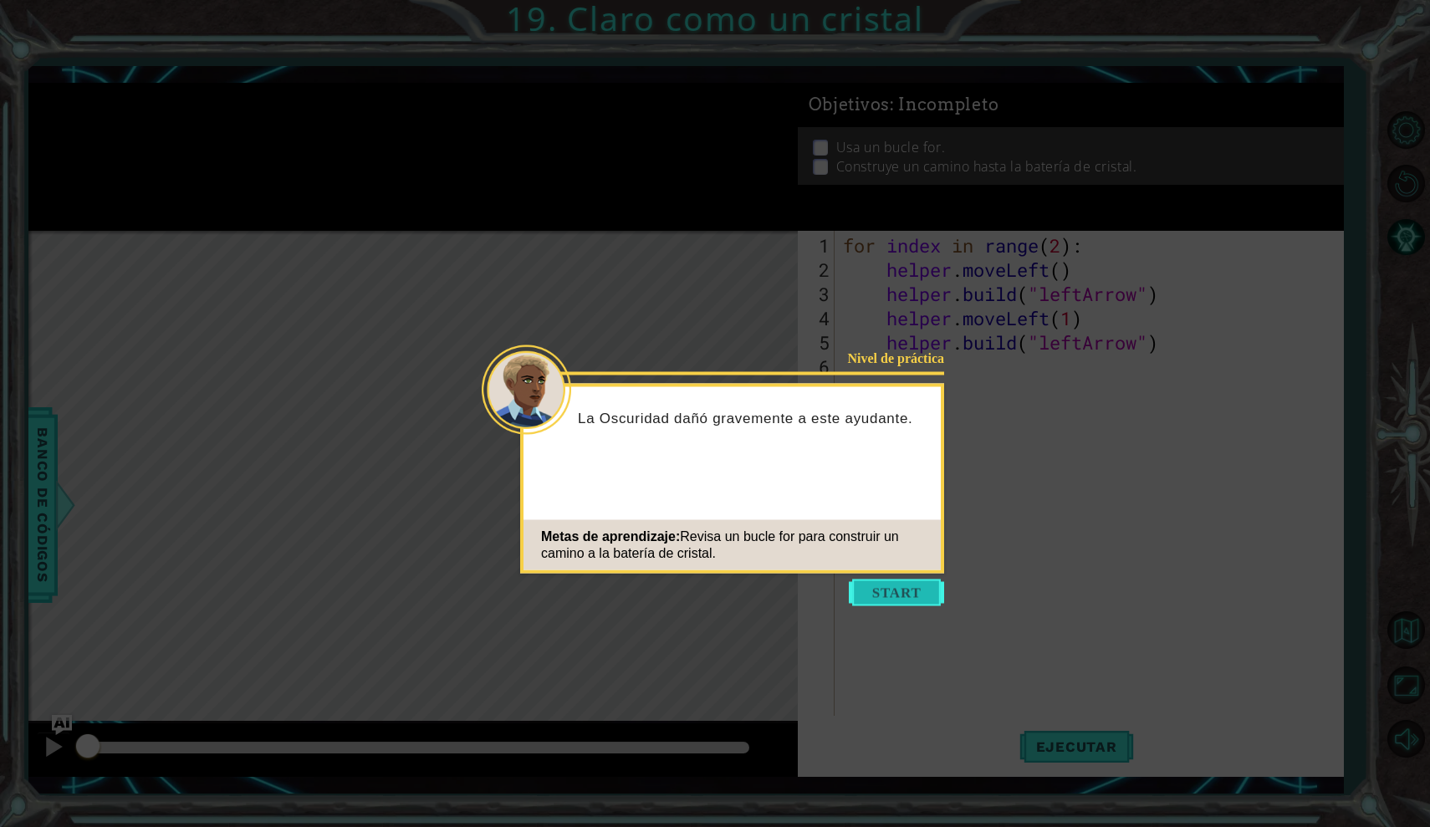
click at [703, 593] on button "Start" at bounding box center [896, 593] width 95 height 27
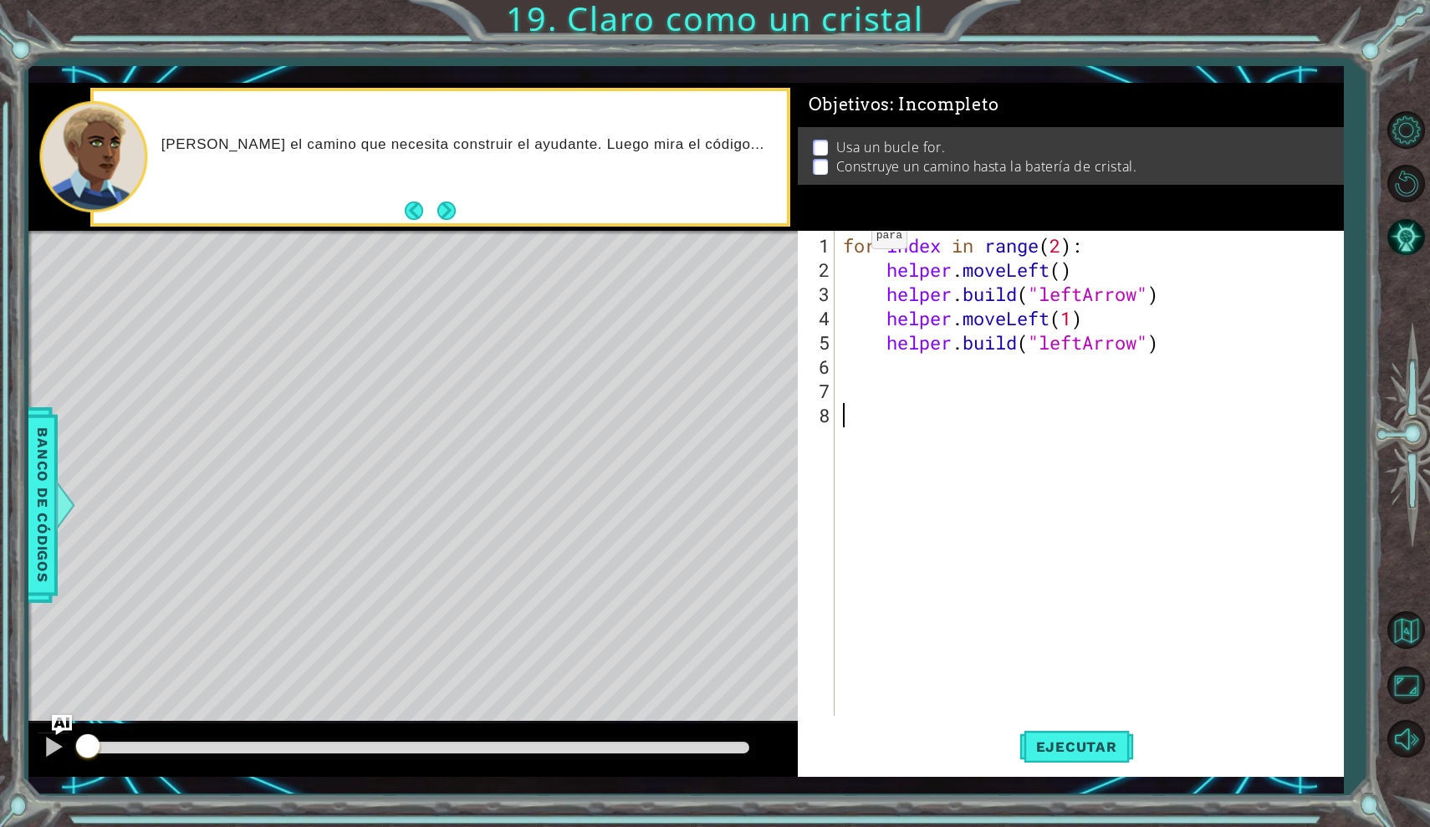
click at [703, 243] on div "for index in range ( 2 ) : helper . moveLeft ( ) helper . build ( "leftArrow" )…" at bounding box center [1094, 500] width 508 height 534
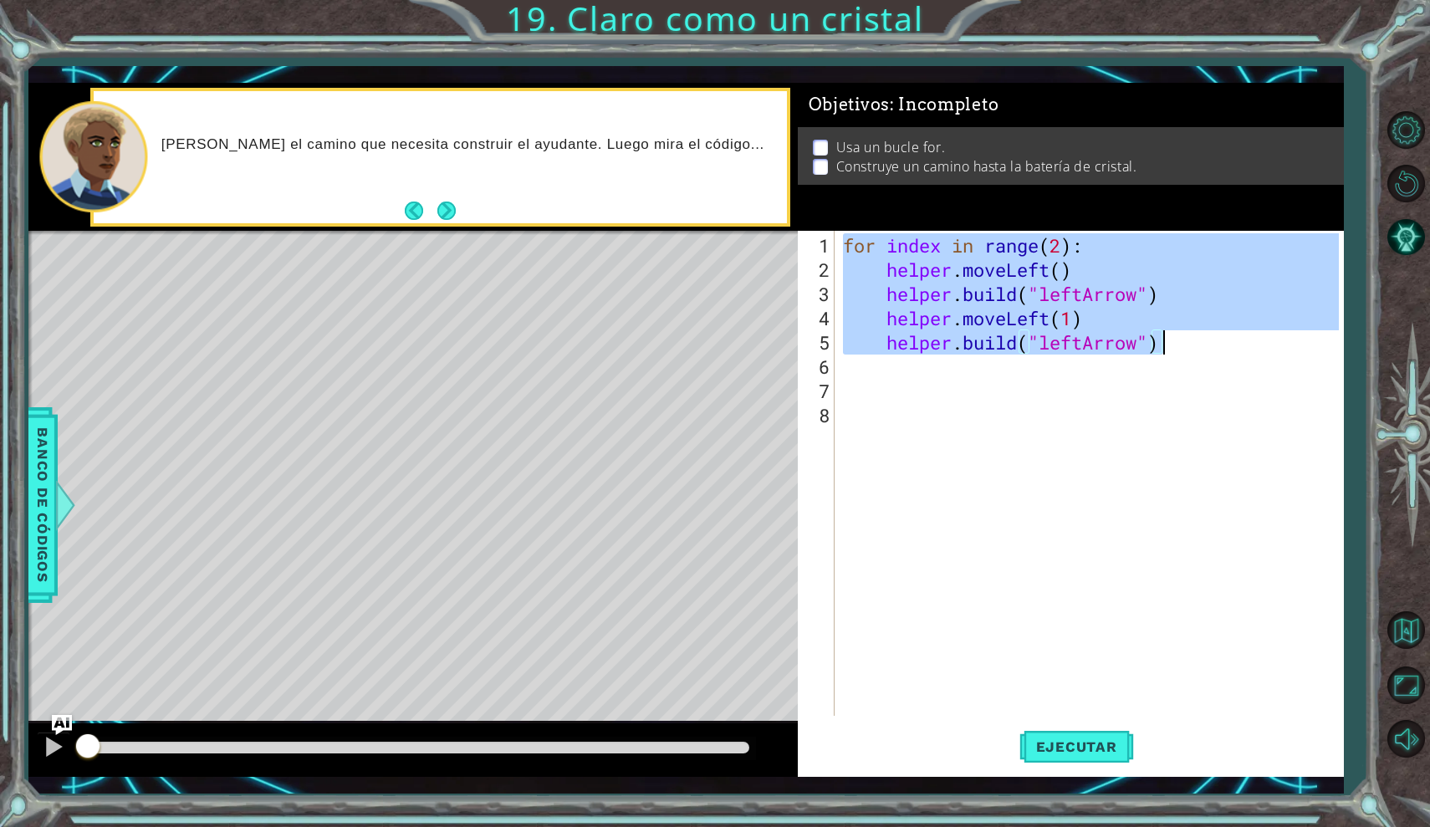
drag, startPoint x: 847, startPoint y: 243, endPoint x: 1204, endPoint y: 350, distance: 372.9
click at [703, 350] on div "for index in range ( 2 ) : helper . moveLeft ( ) helper . build ( "leftArrow" )…" at bounding box center [1094, 500] width 508 height 534
click at [703, 746] on span "Ejecutar" at bounding box center [1077, 747] width 115 height 17
type textarea "[DOMAIN_NAME]("leftArrow")"
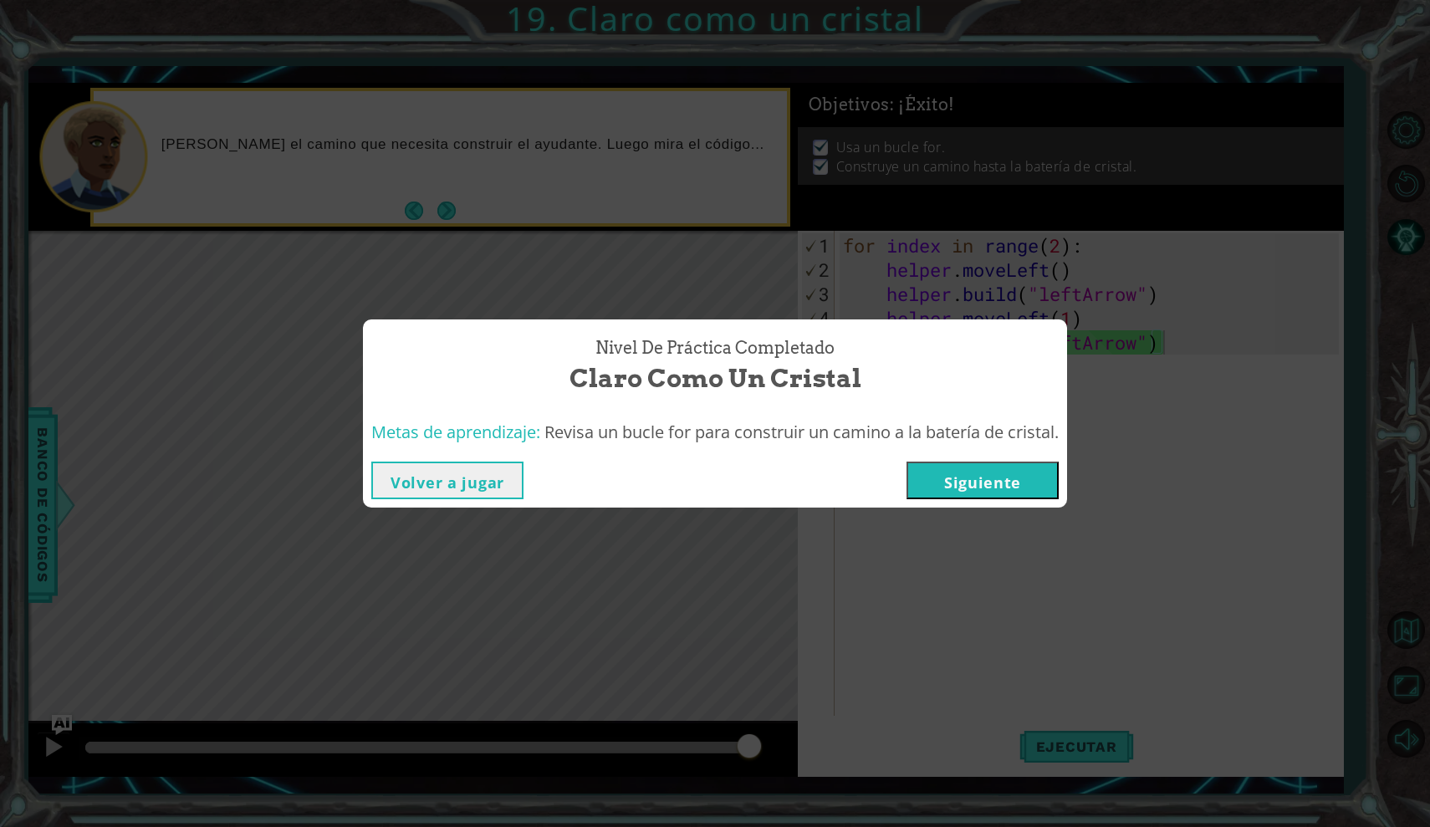
click at [703, 482] on button "Siguiente" at bounding box center [983, 481] width 152 height 38
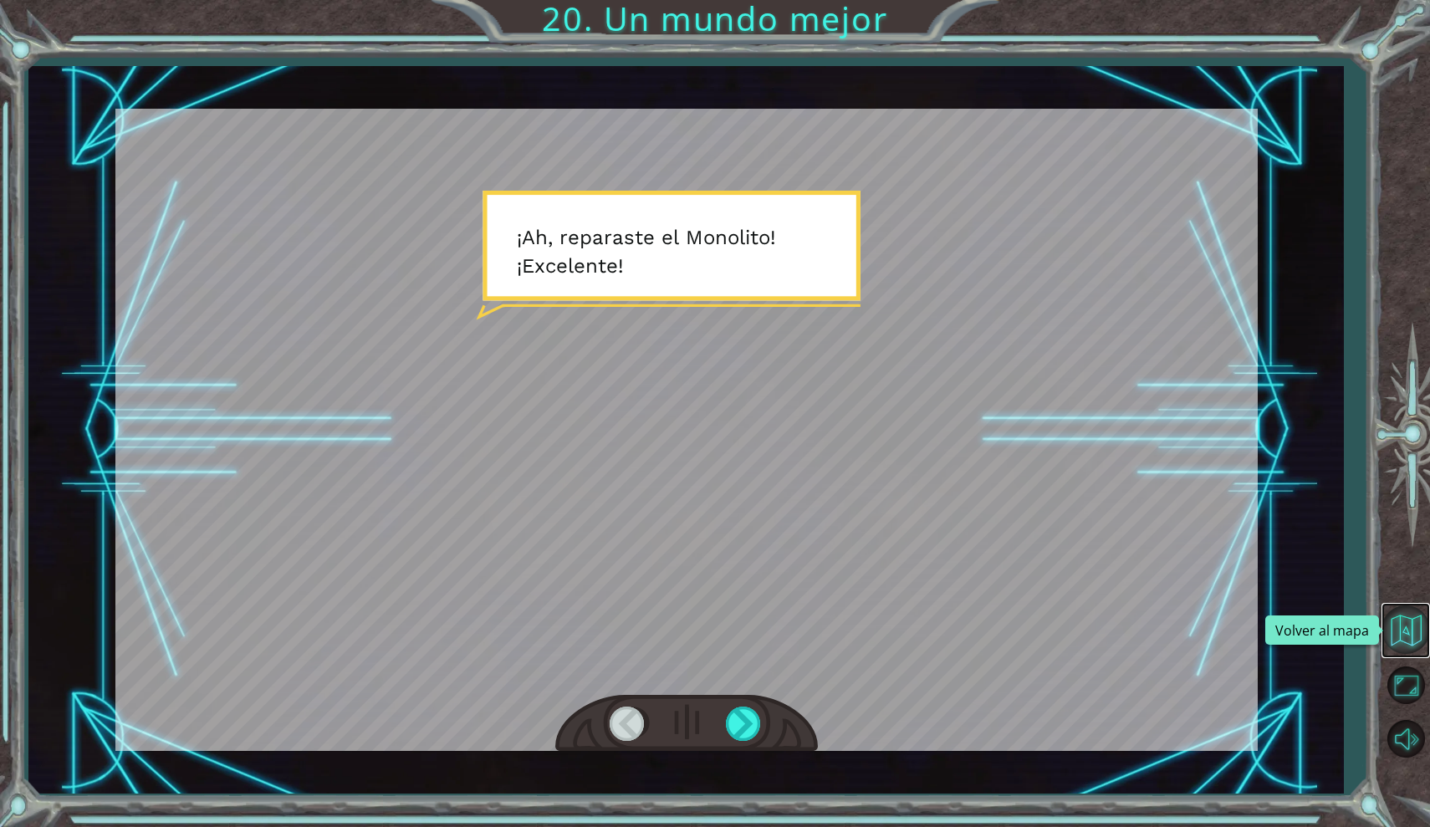
click at [703, 632] on button "Volver al mapa" at bounding box center [1406, 630] width 49 height 49
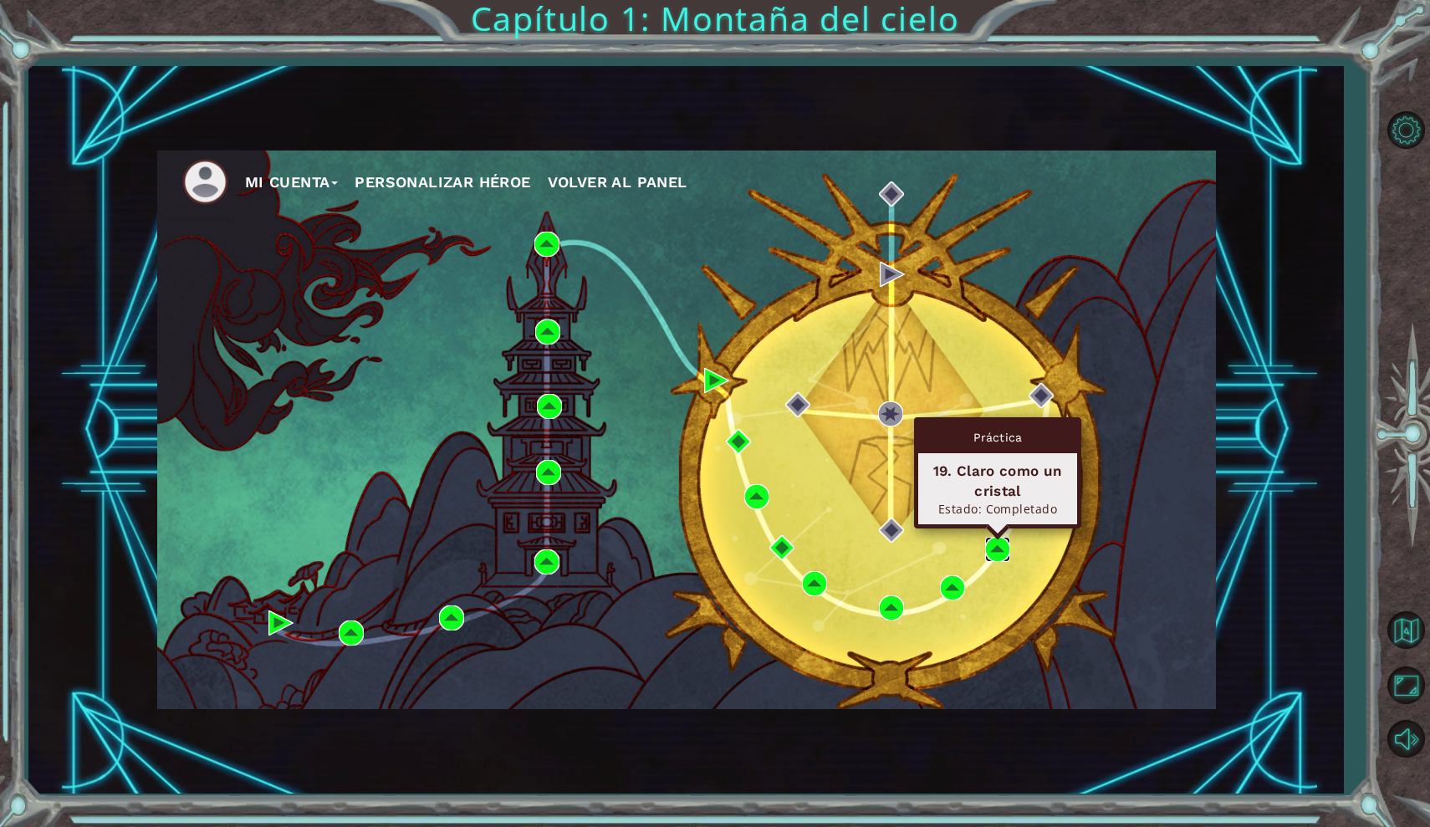
click at [703, 545] on img at bounding box center [997, 549] width 25 height 25
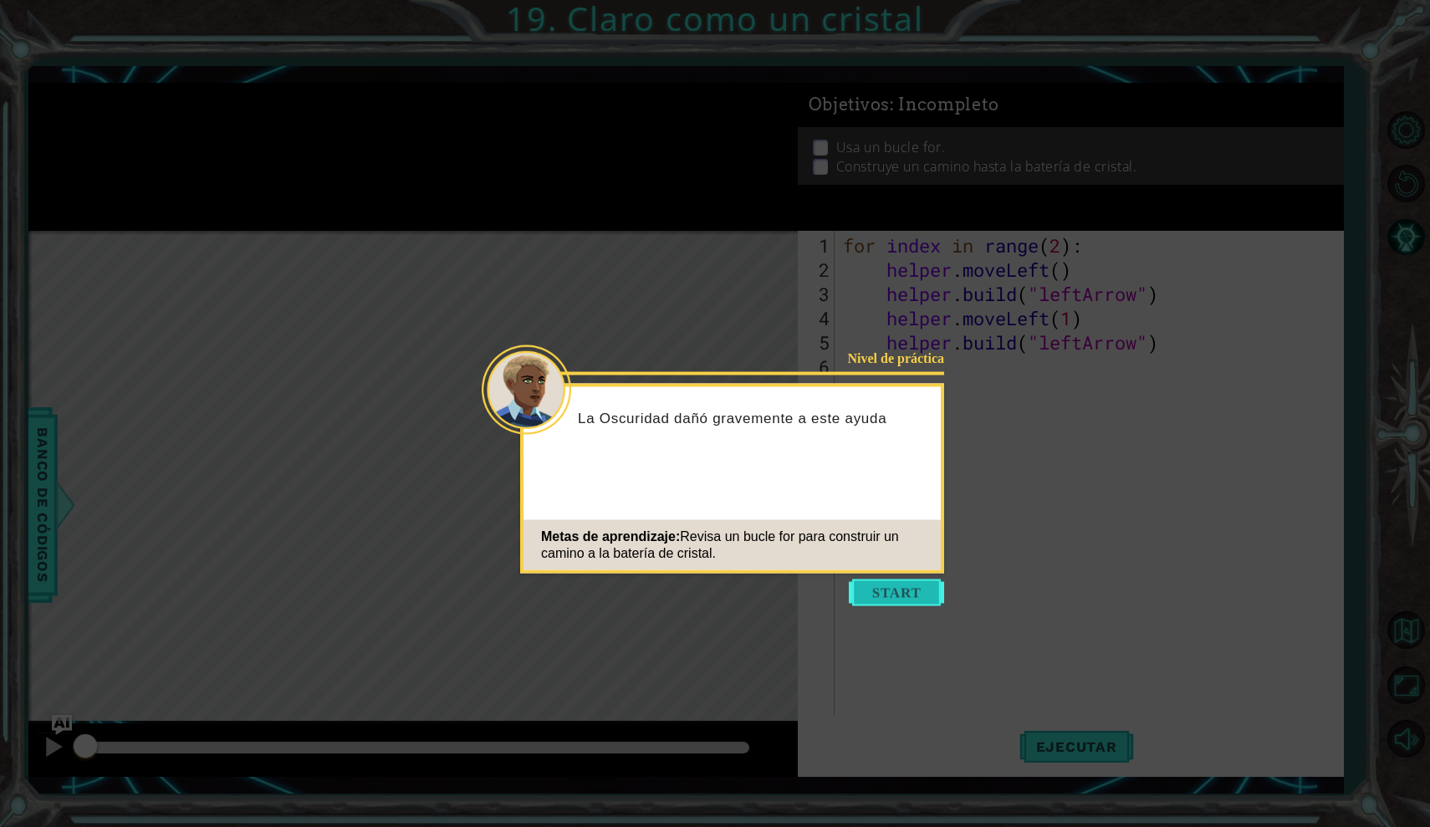
click at [703, 591] on button "Start" at bounding box center [896, 593] width 95 height 27
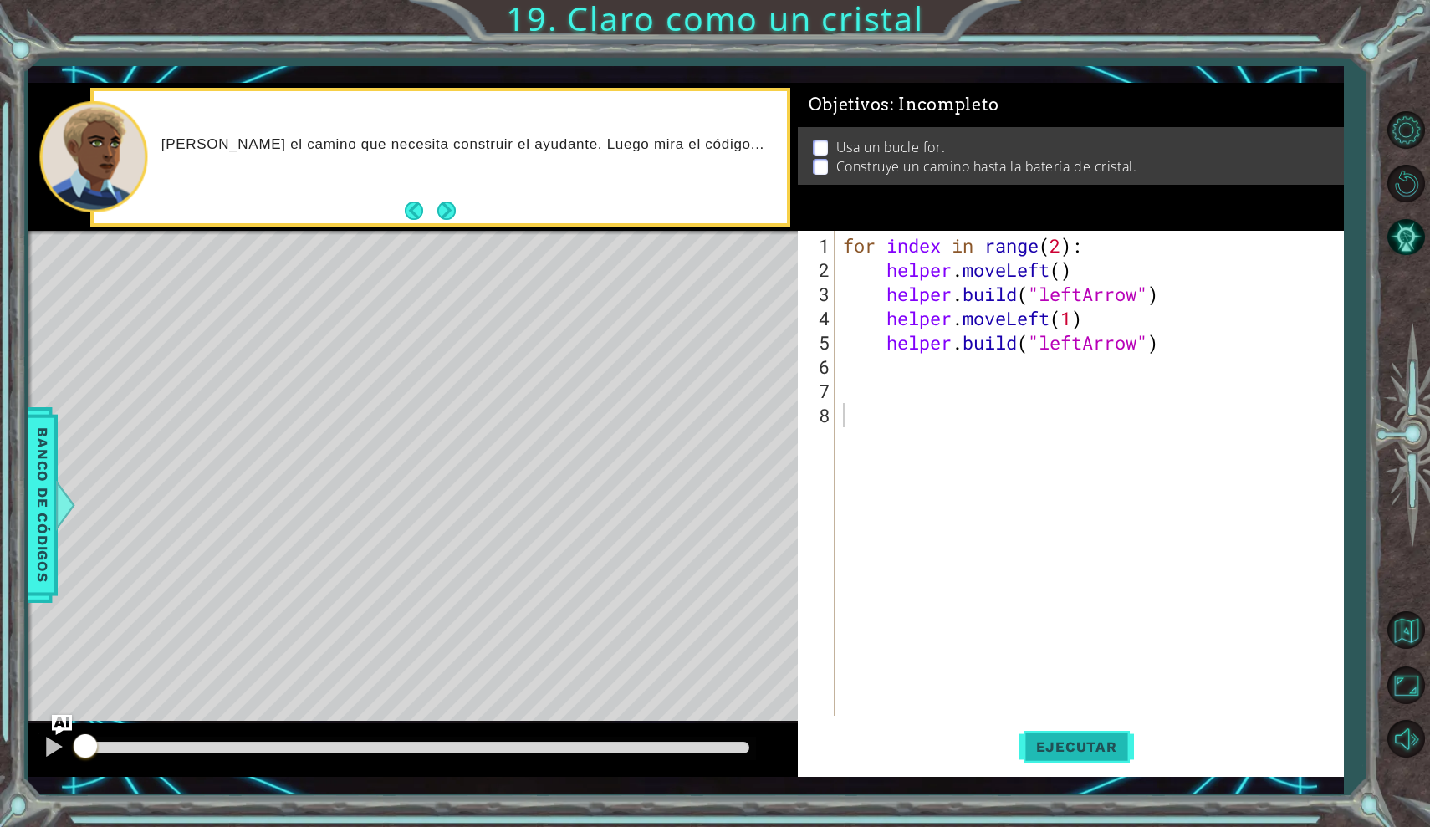
click at [703, 746] on button "Ejecutar" at bounding box center [1077, 746] width 115 height 54
